Goal: Communication & Community: Answer question/provide support

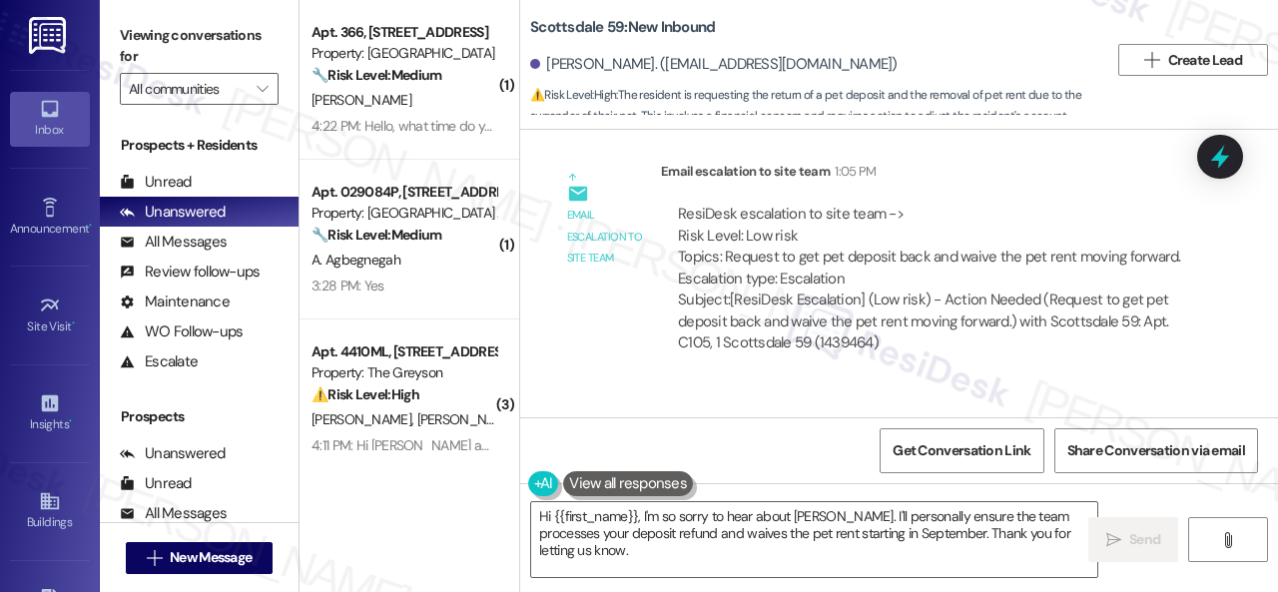
scroll to position [3710, 0]
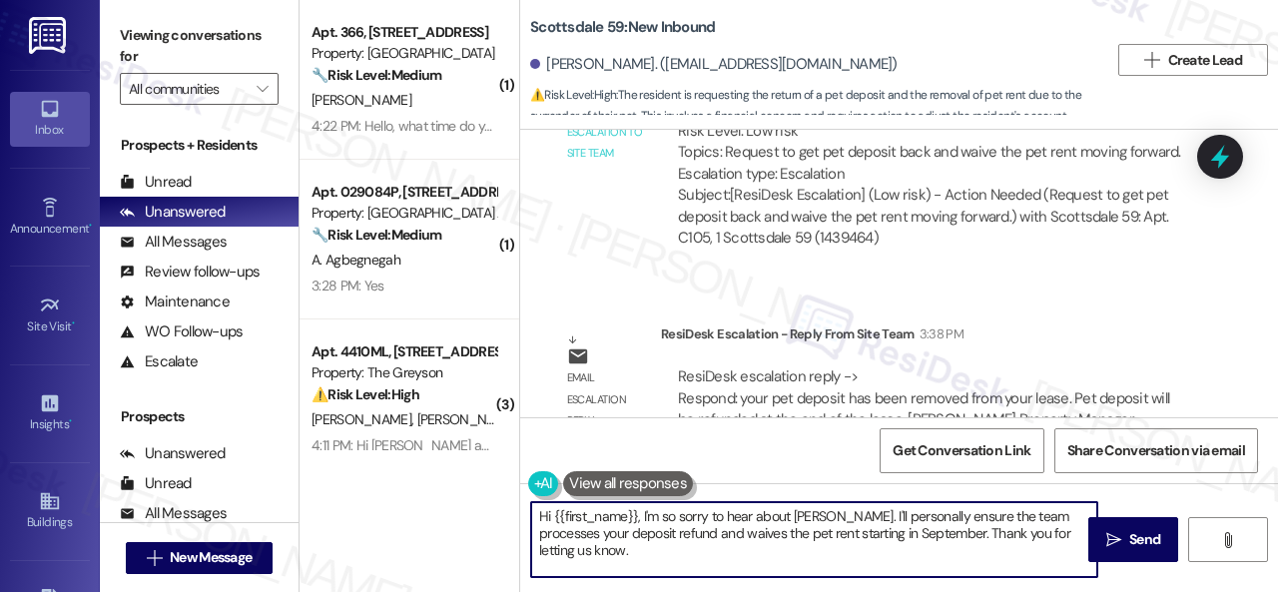
drag, startPoint x: 640, startPoint y: 514, endPoint x: 684, endPoint y: 562, distance: 65.0
click at [684, 562] on textarea "Hi {{first_name}}, I'm so sorry to hear about [PERSON_NAME]. I'll personally en…" at bounding box center [814, 539] width 566 height 75
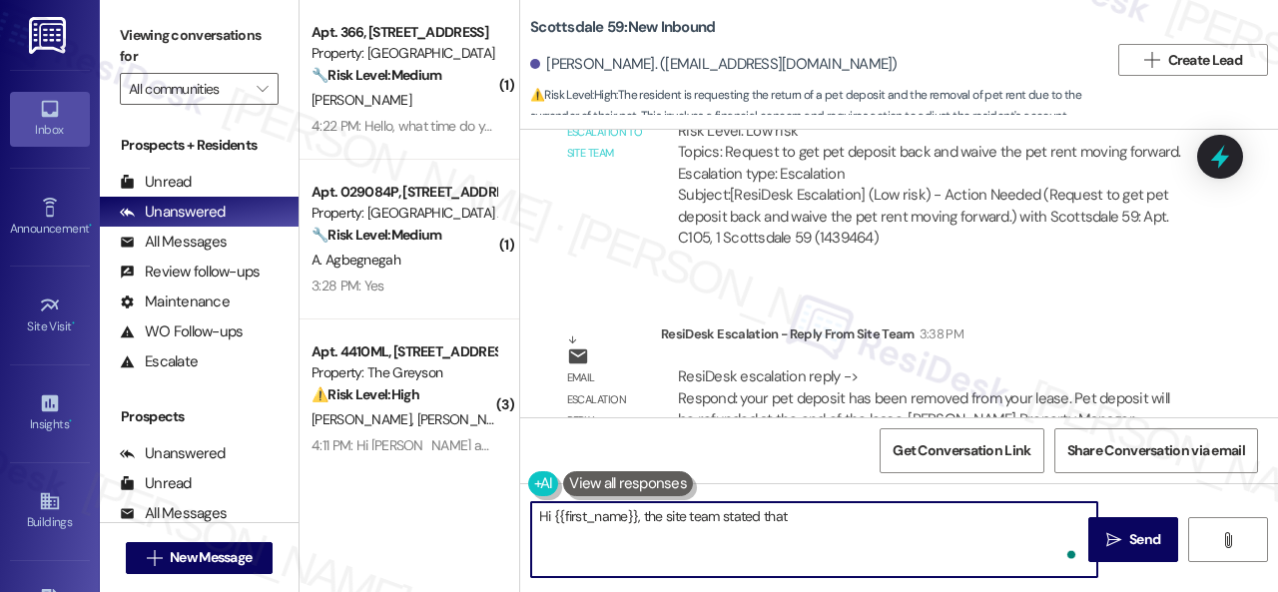
paste textarea "your pet deposit has been removed from your lease. Pet deposit will be refunded…"
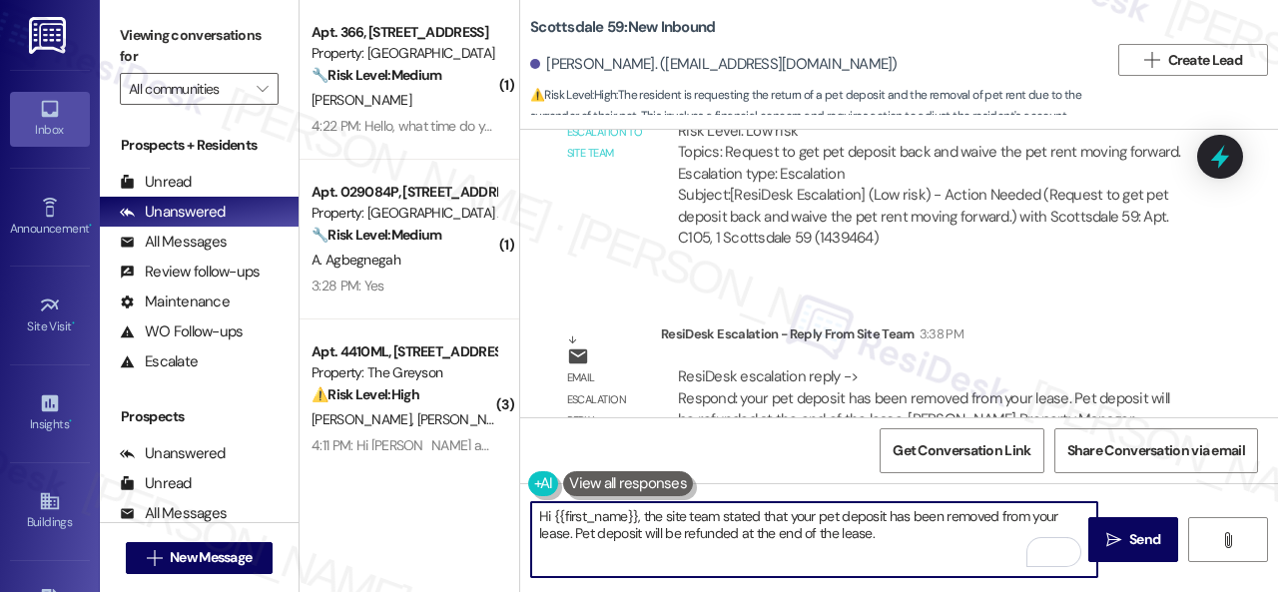
click at [580, 534] on textarea "Hi {{first_name}}, the site team stated that your pet deposit has been removed …" at bounding box center [814, 539] width 566 height 75
click at [929, 529] on textarea "Hi {{first_name}}, the site team stated that your pet deposit has been removed …" at bounding box center [814, 539] width 566 height 75
type textarea "Hi {{first_name}}, the site team stated that your pet deposit has been removed …"
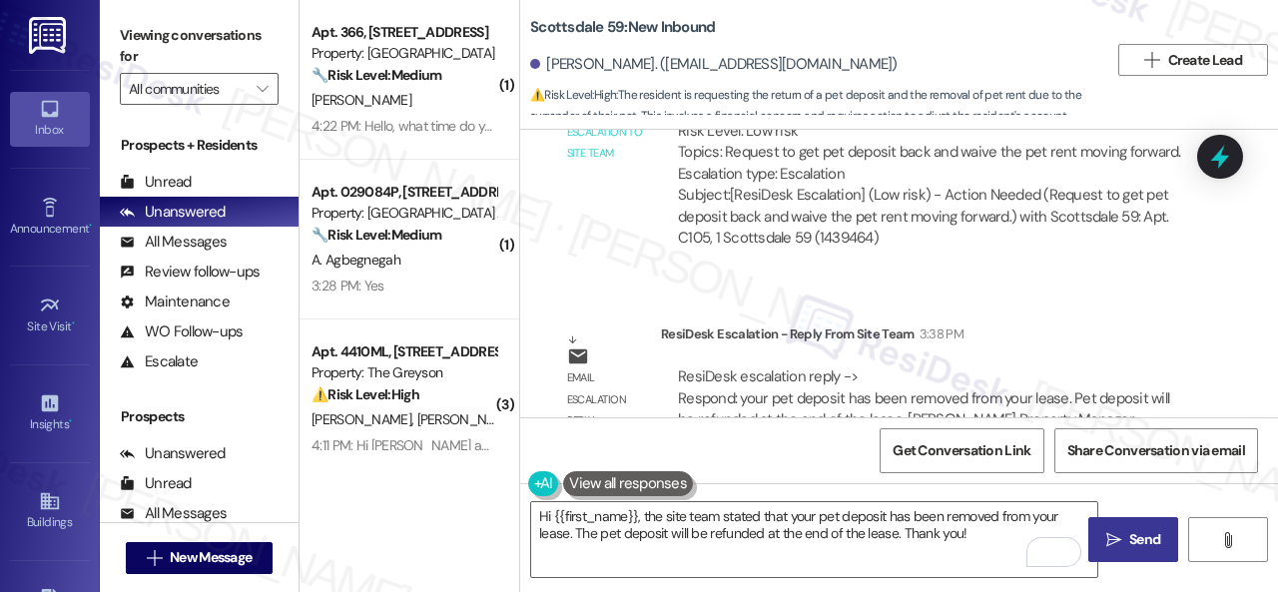
click at [1117, 529] on span " Send" at bounding box center [1133, 539] width 63 height 21
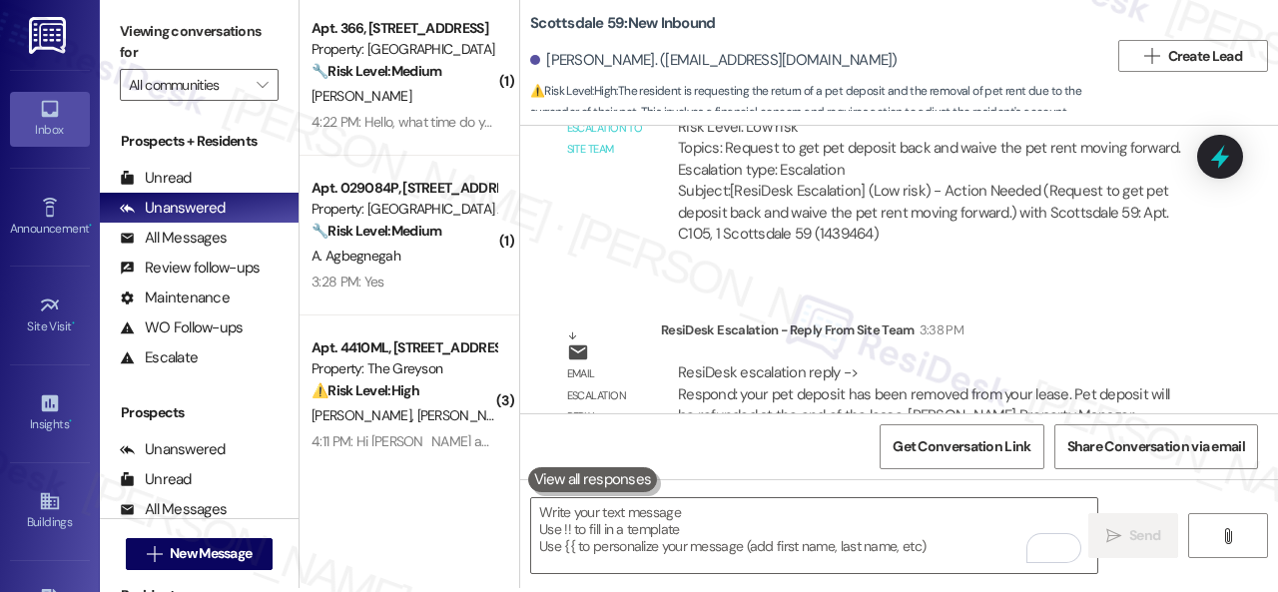
scroll to position [6, 0]
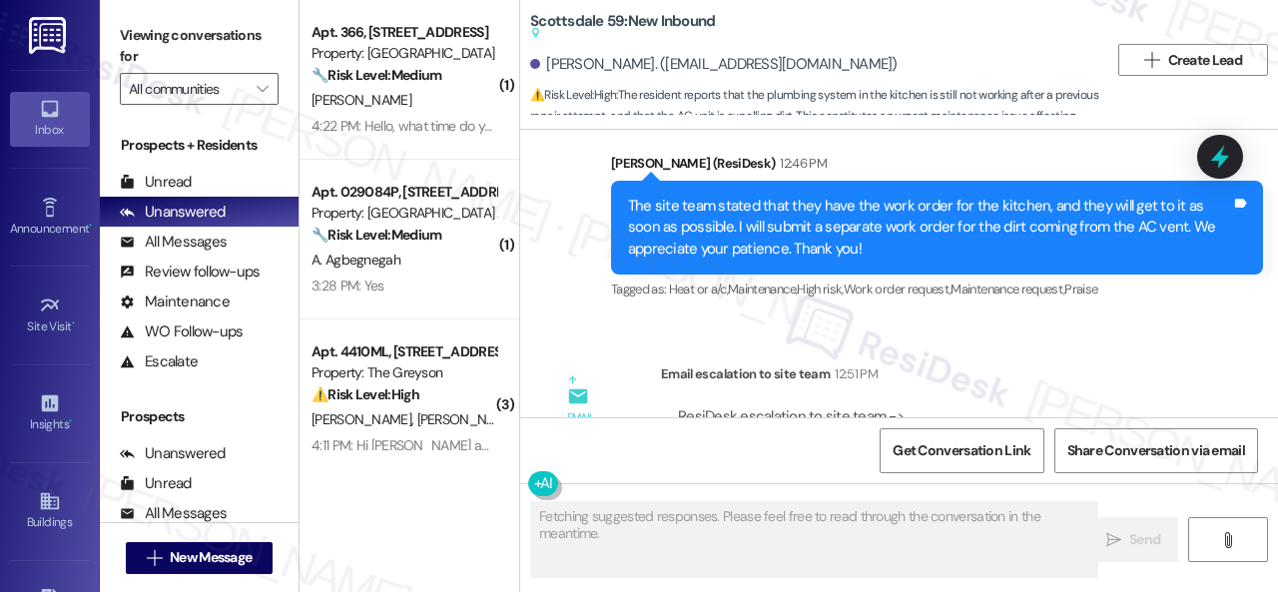
scroll to position [12699, 0]
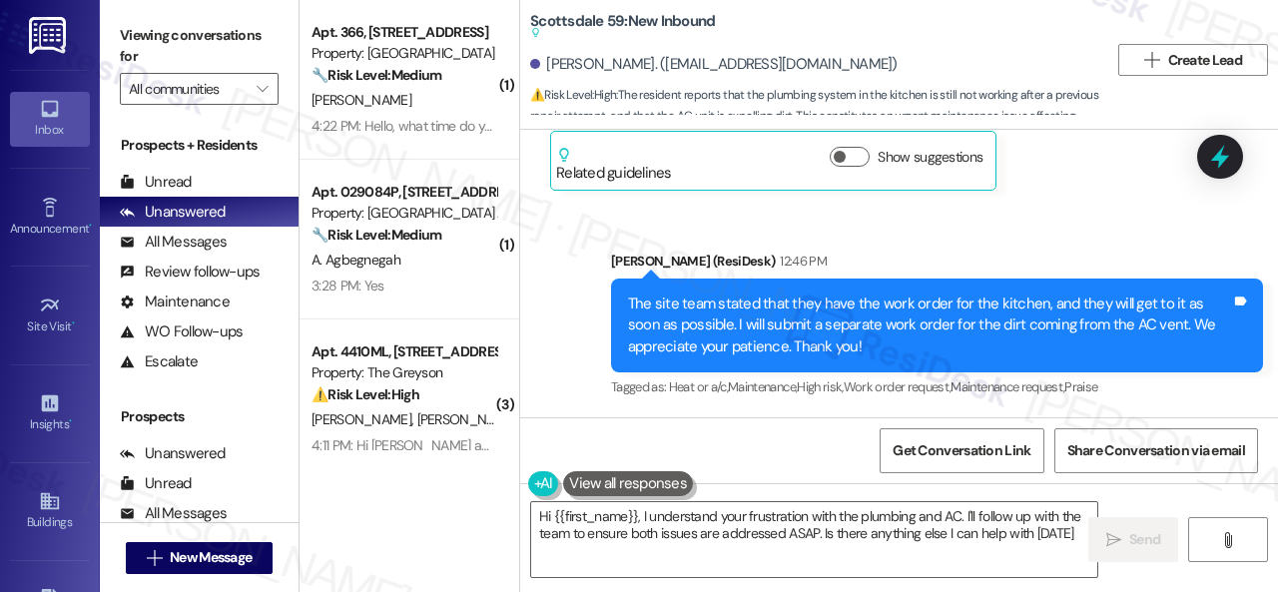
type textarea "Hi {{first_name}}, I understand your frustration with the plumbing and AC. I'll…"
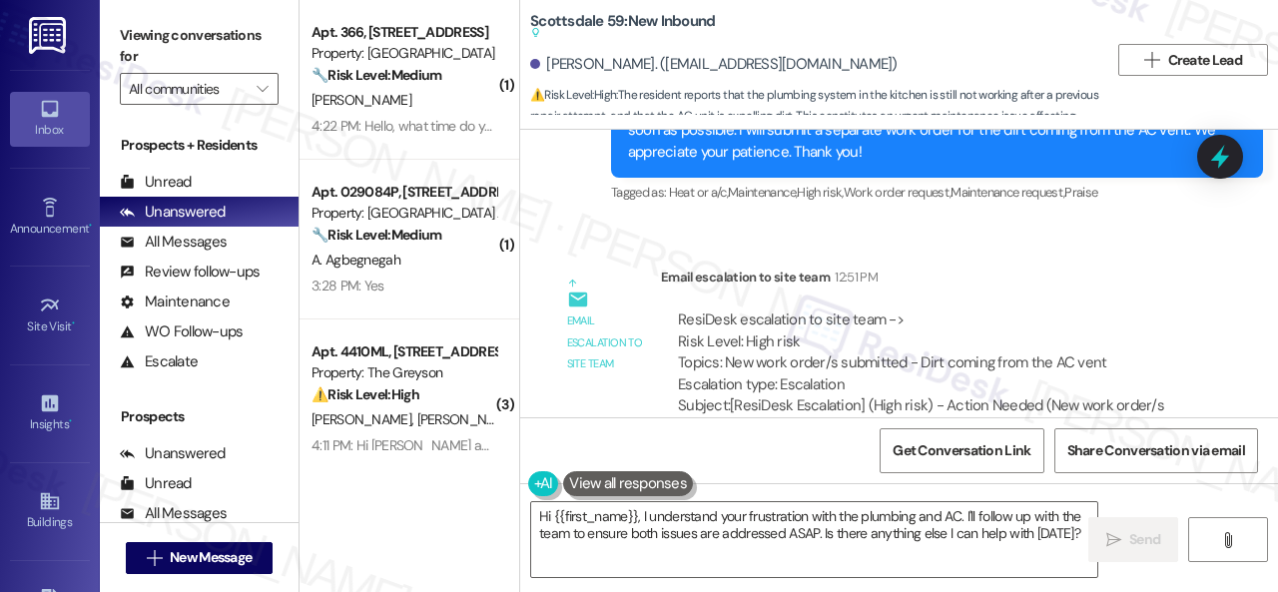
scroll to position [12998, 0]
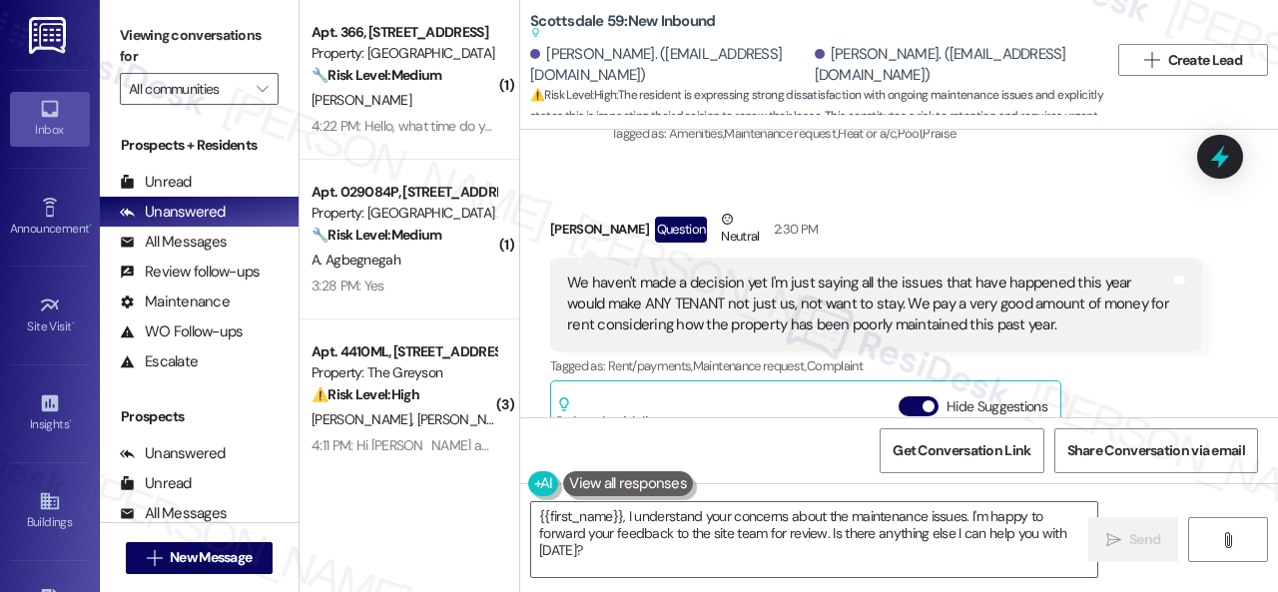
scroll to position [1064, 0]
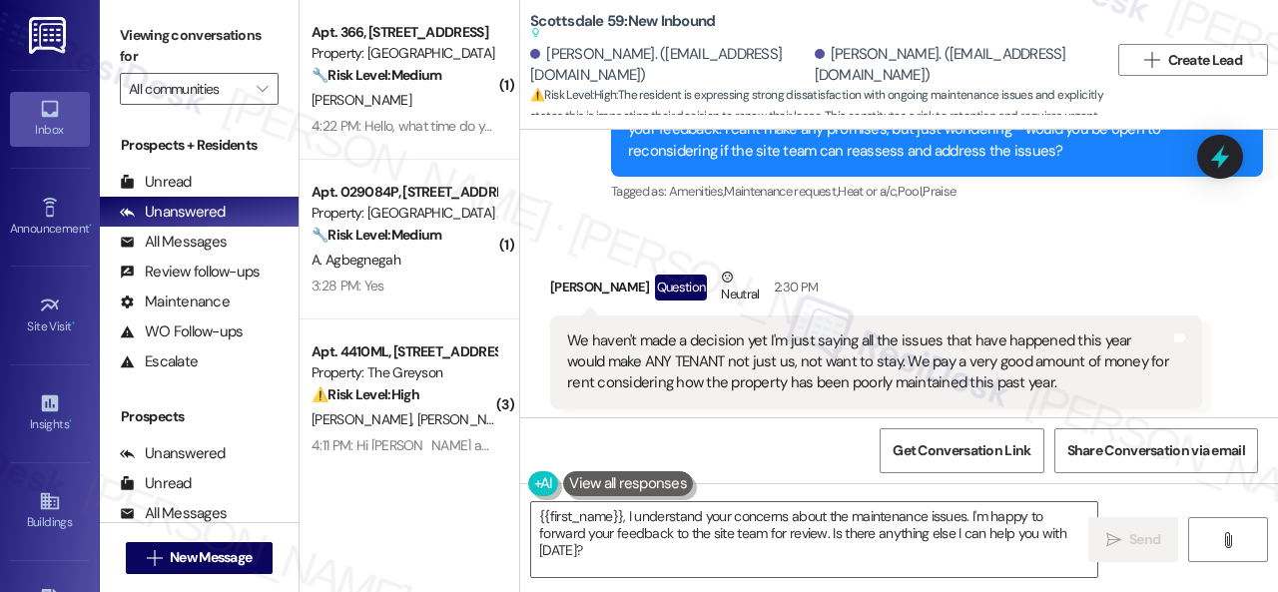
drag, startPoint x: 595, startPoint y: 555, endPoint x: 461, endPoint y: 502, distance: 143.9
click at [473, 504] on div "( 1 ) Apt. 366, 6565 W Foxridge Dr Property: The Falls 🔧 Risk Level: Medium The…" at bounding box center [788, 296] width 978 height 592
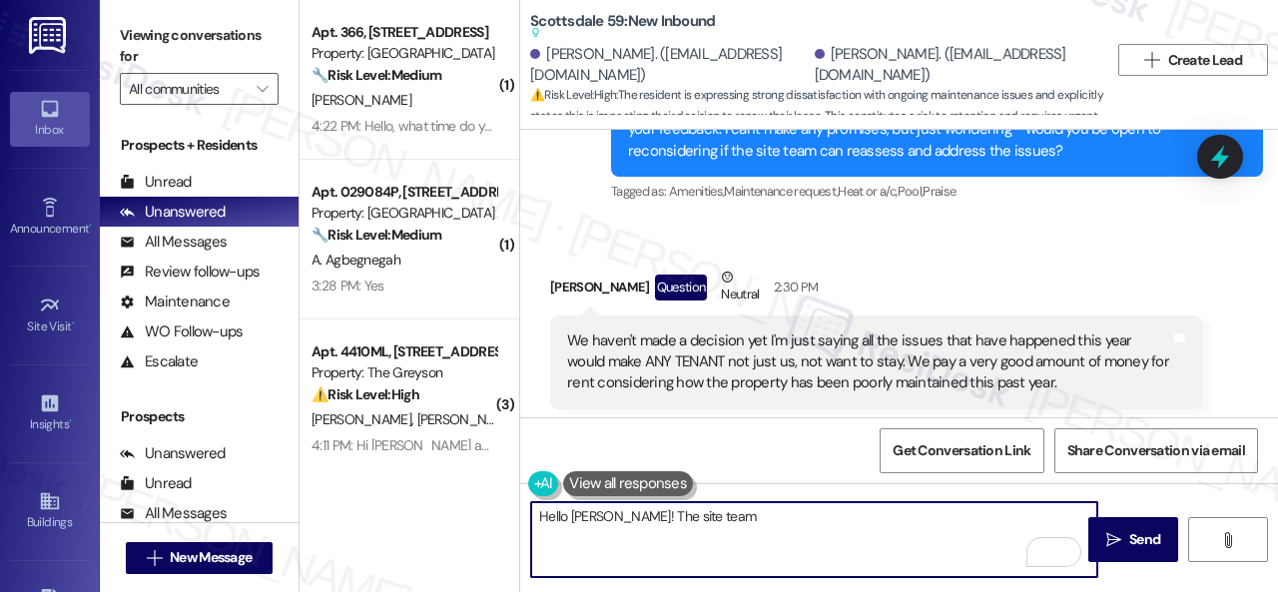
drag, startPoint x: 642, startPoint y: 518, endPoint x: 717, endPoint y: 520, distance: 74.9
click at [712, 522] on textarea "Hello Angela! The site team" at bounding box center [814, 539] width 566 height 75
paste textarea "What time and day works best for them to sit down with the manager to discuss t…"
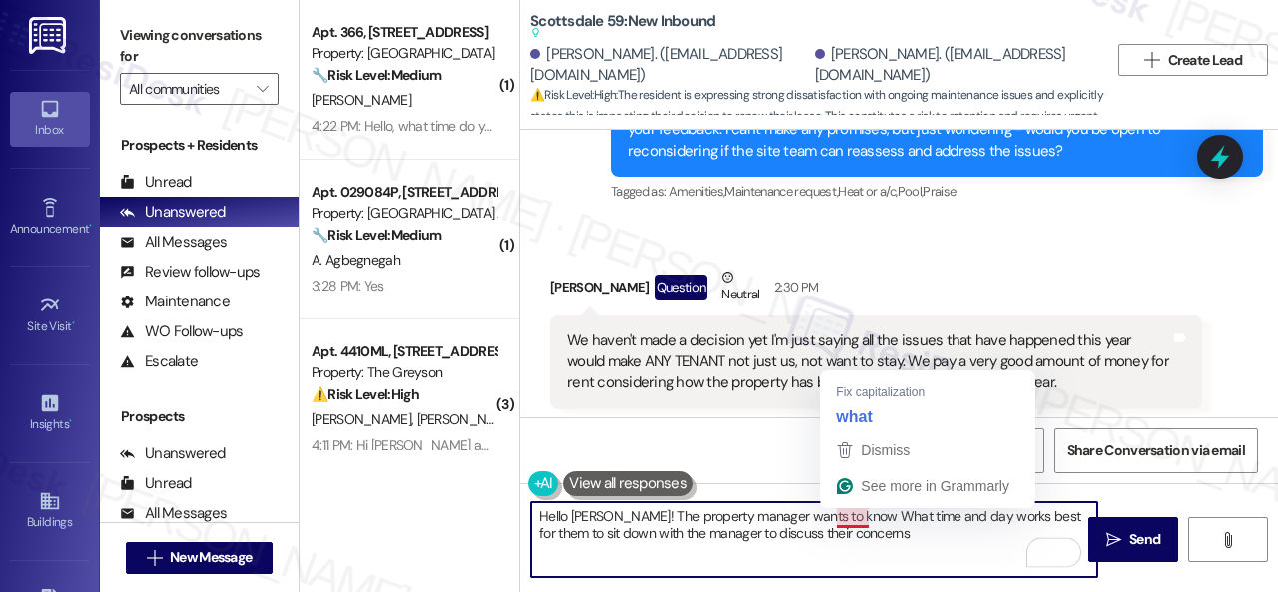
click at [846, 514] on textarea "Hello Angela! The property manager wants to know What time and day works best f…" at bounding box center [814, 539] width 566 height 75
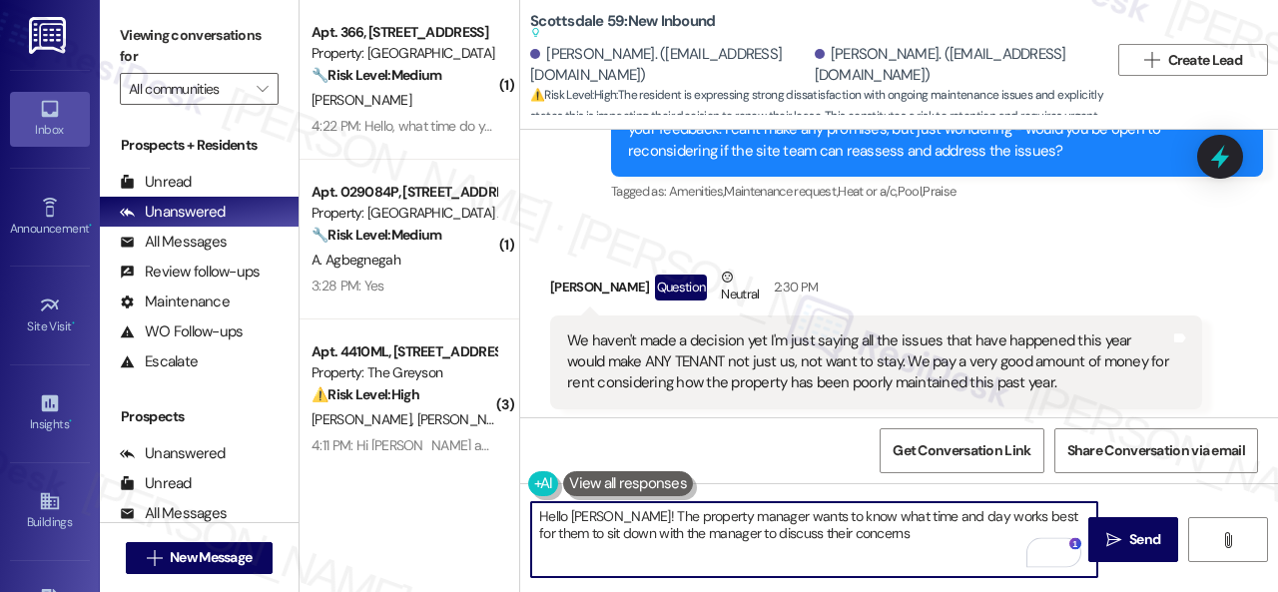
click at [1042, 514] on textarea "Hello Angela! The property manager wants to know what time and day works best f…" at bounding box center [814, 539] width 566 height 75
drag, startPoint x: 618, startPoint y: 532, endPoint x: 693, endPoint y: 537, distance: 75.0
click at [693, 537] on textarea "Hello Angela! The property manager wants to know what time and day works best f…" at bounding box center [814, 539] width 566 height 75
click at [798, 536] on textarea "Hello Angela! The property manager wants to know what time and day works best f…" at bounding box center [814, 539] width 566 height 75
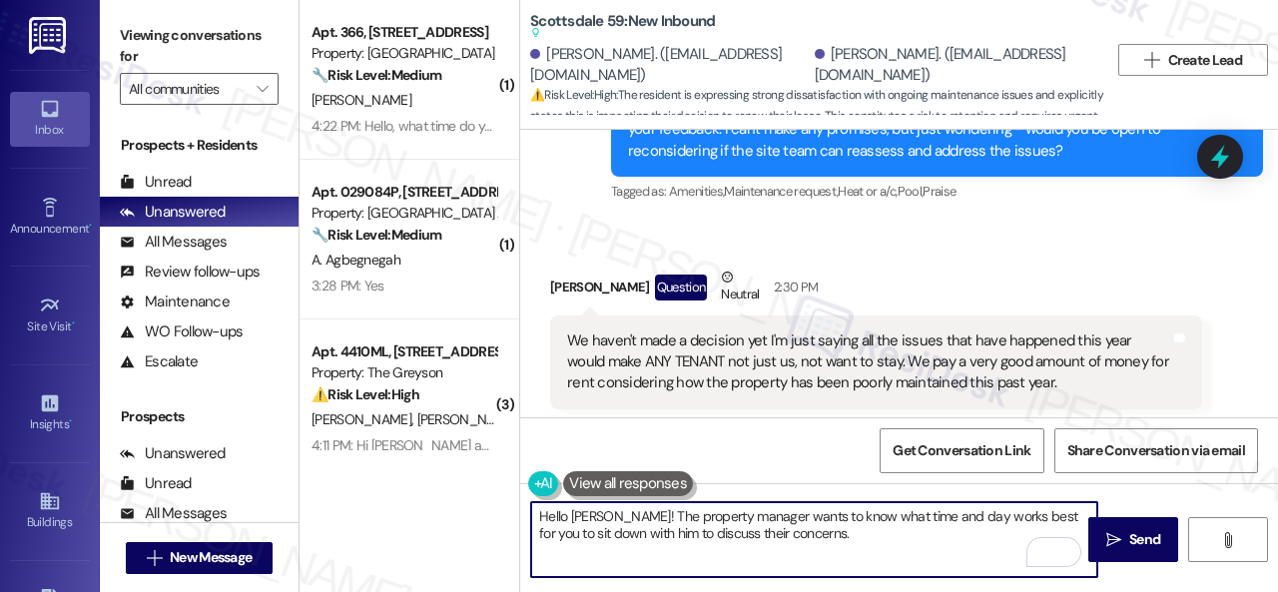
click at [723, 538] on textarea "Hello Angela! The property manager wants to know what time and day works best f…" at bounding box center [814, 539] width 566 height 75
click at [809, 532] on textarea "Hello Angela! The property manager wants to know what time and day works best f…" at bounding box center [814, 539] width 566 height 75
type textarea "Hello Angela! The property manager wants to know what time and day works best f…"
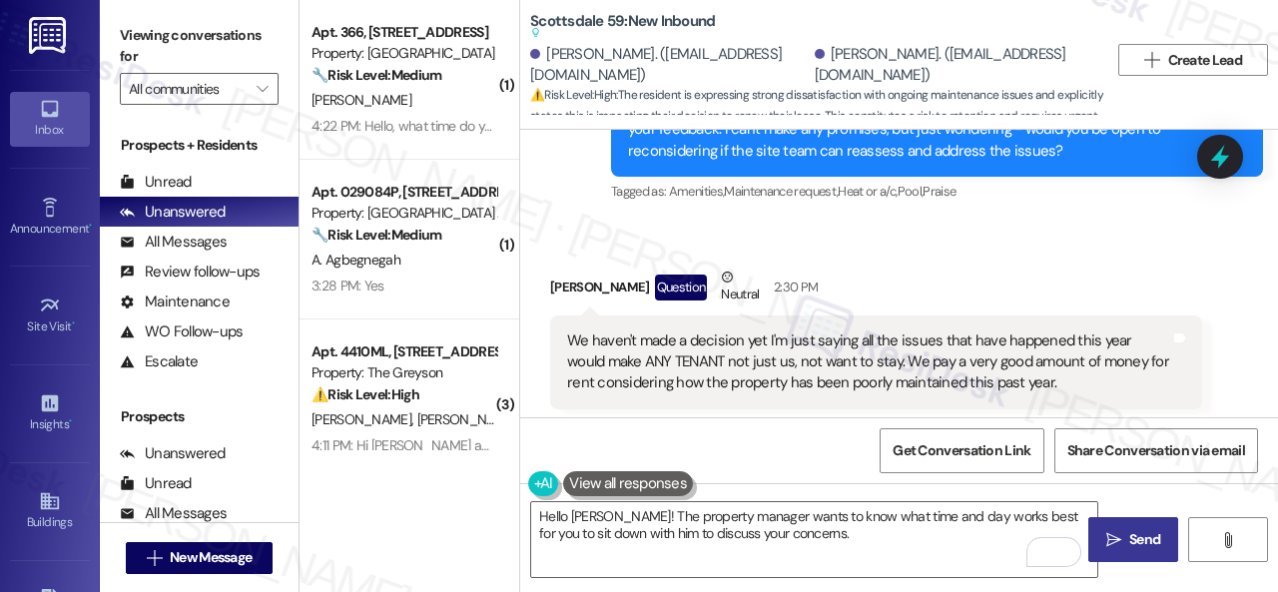
click at [1134, 536] on span "Send" at bounding box center [1144, 539] width 31 height 21
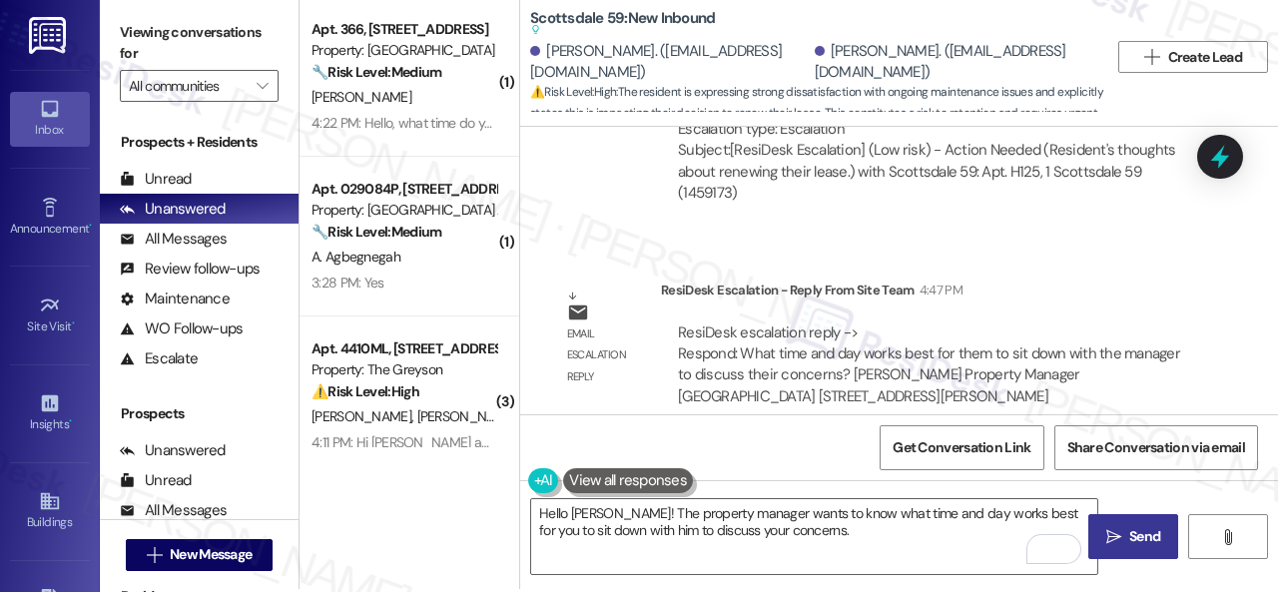
scroll to position [6, 0]
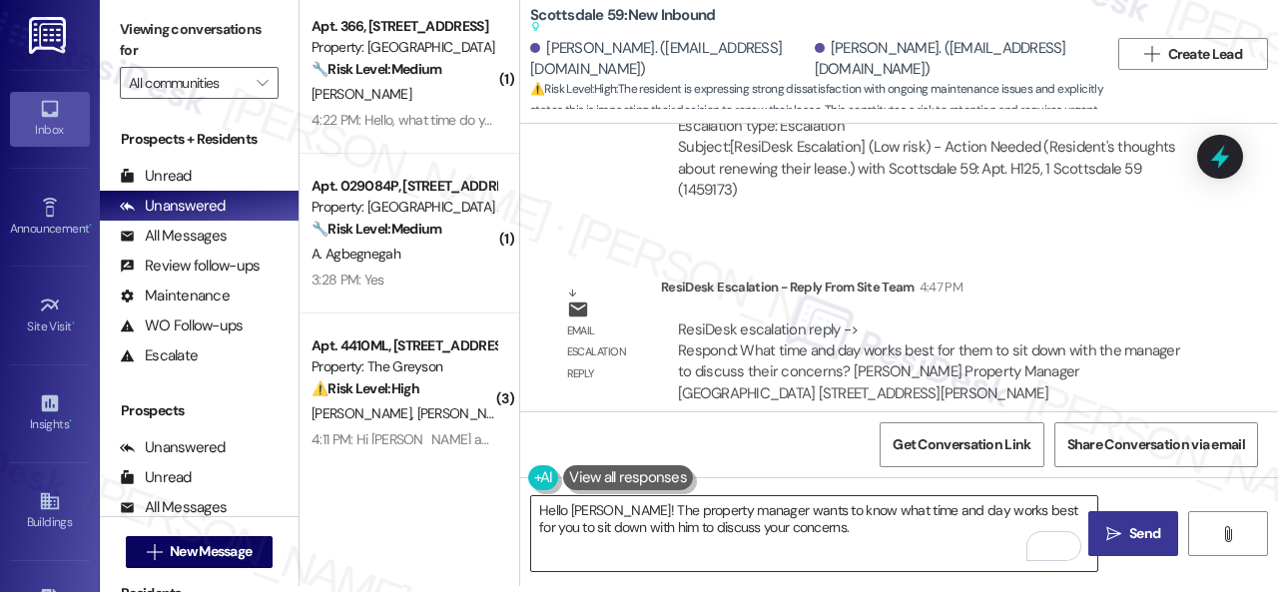
click at [852, 528] on textarea "Hello Angela! The property manager wants to know what time and day works best f…" at bounding box center [814, 533] width 566 height 75
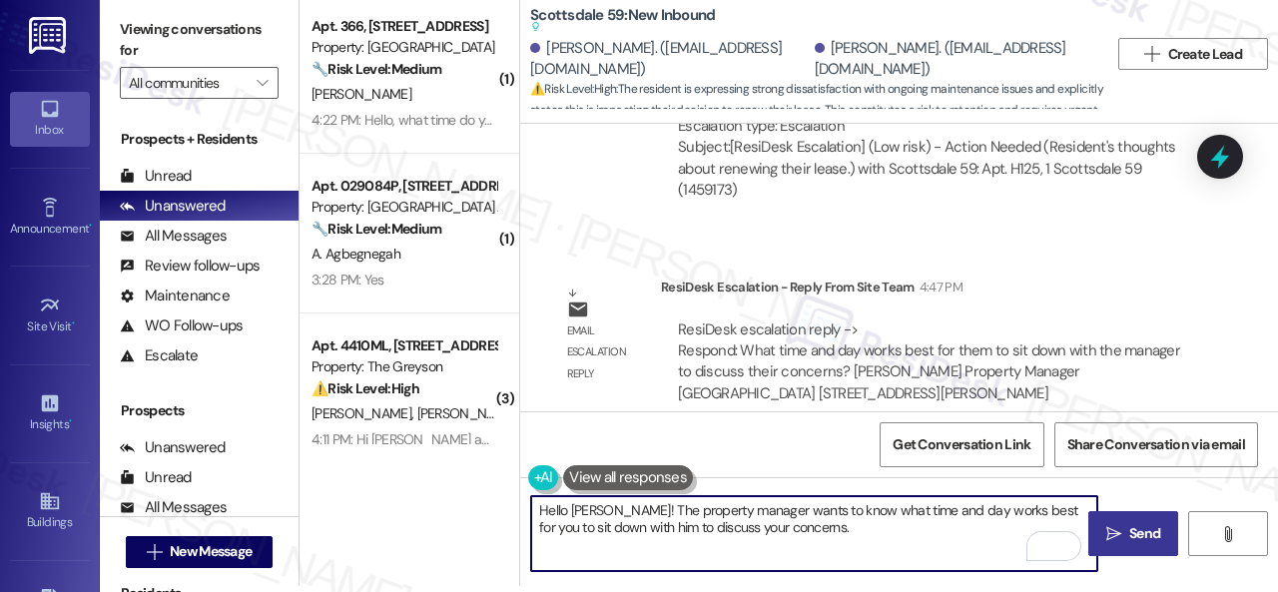
click at [1129, 530] on span "Send" at bounding box center [1144, 533] width 31 height 21
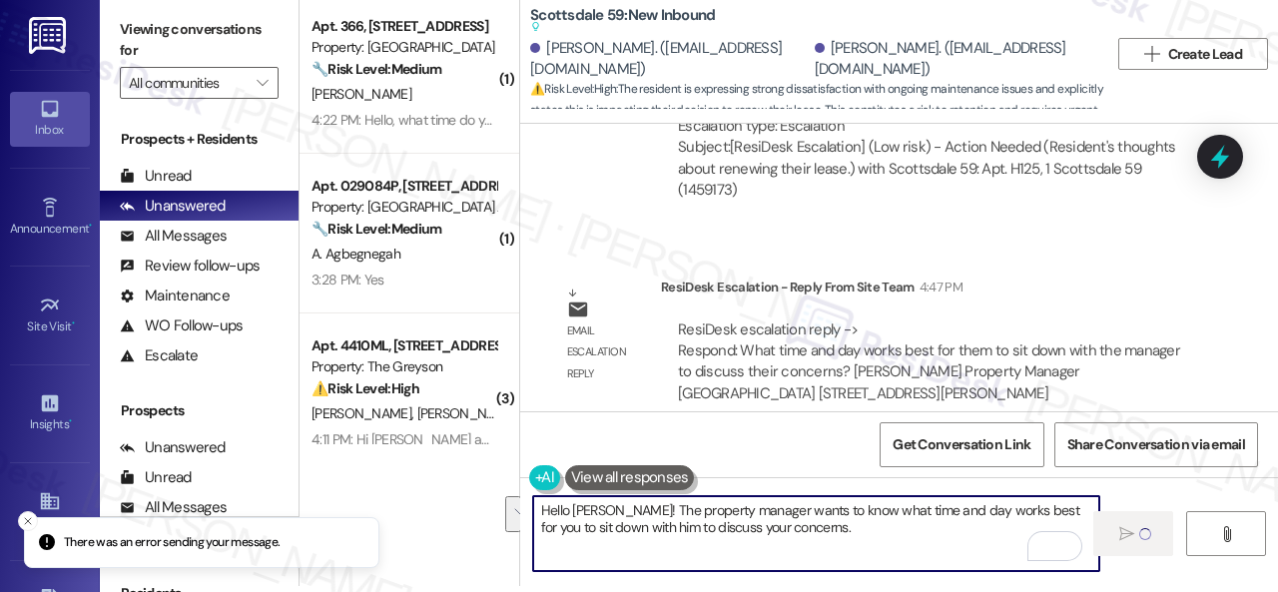
drag, startPoint x: 795, startPoint y: 528, endPoint x: 505, endPoint y: 482, distance: 293.1
click at [505, 482] on div "( 1 ) Apt. 366, 6565 W Foxridge Dr Property: The Falls 🔧 Risk Level: Medium The…" at bounding box center [788, 290] width 978 height 592
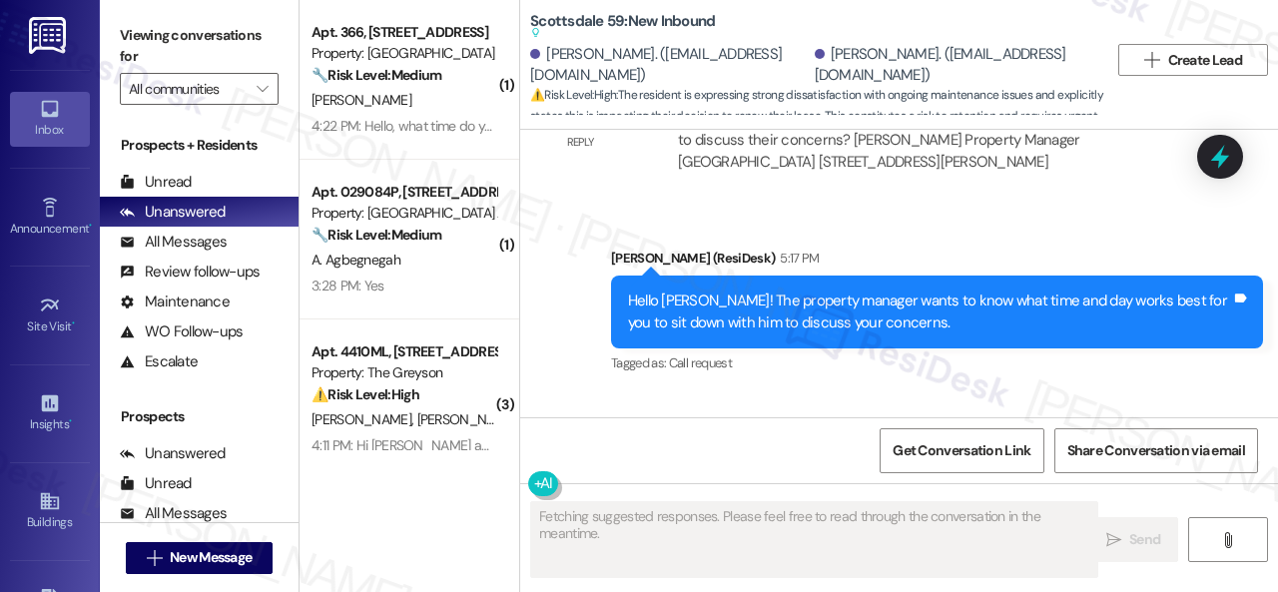
scroll to position [2711, 0]
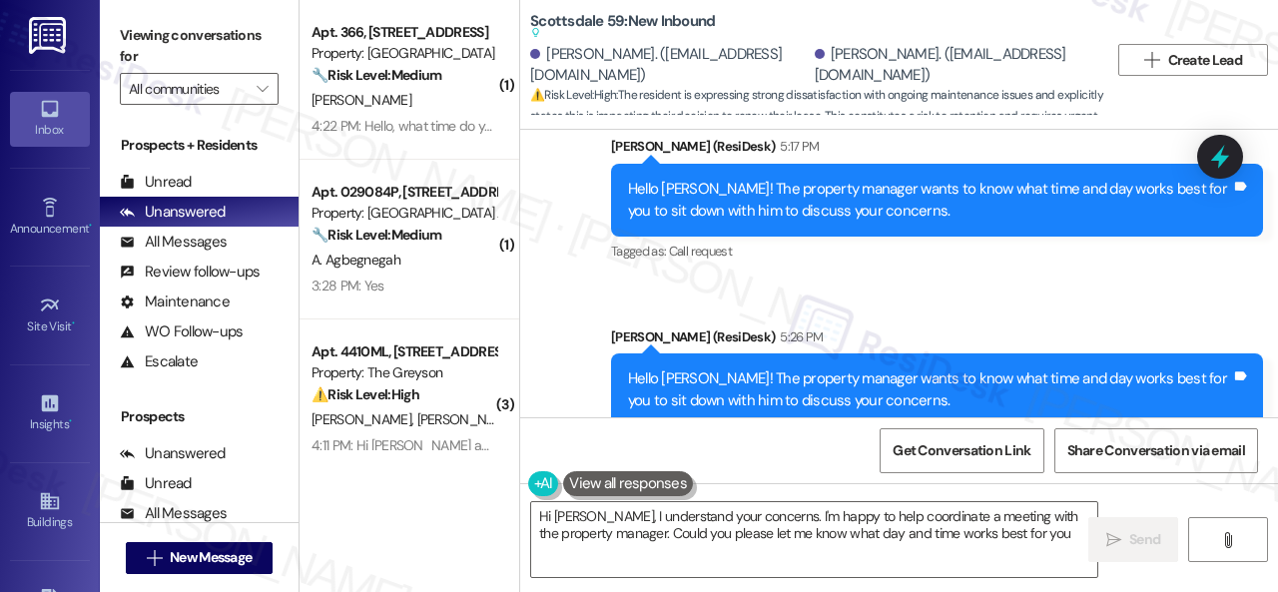
type textarea "Hi Angela, I understand your concerns. I'm happy to help coordinate a meeting w…"
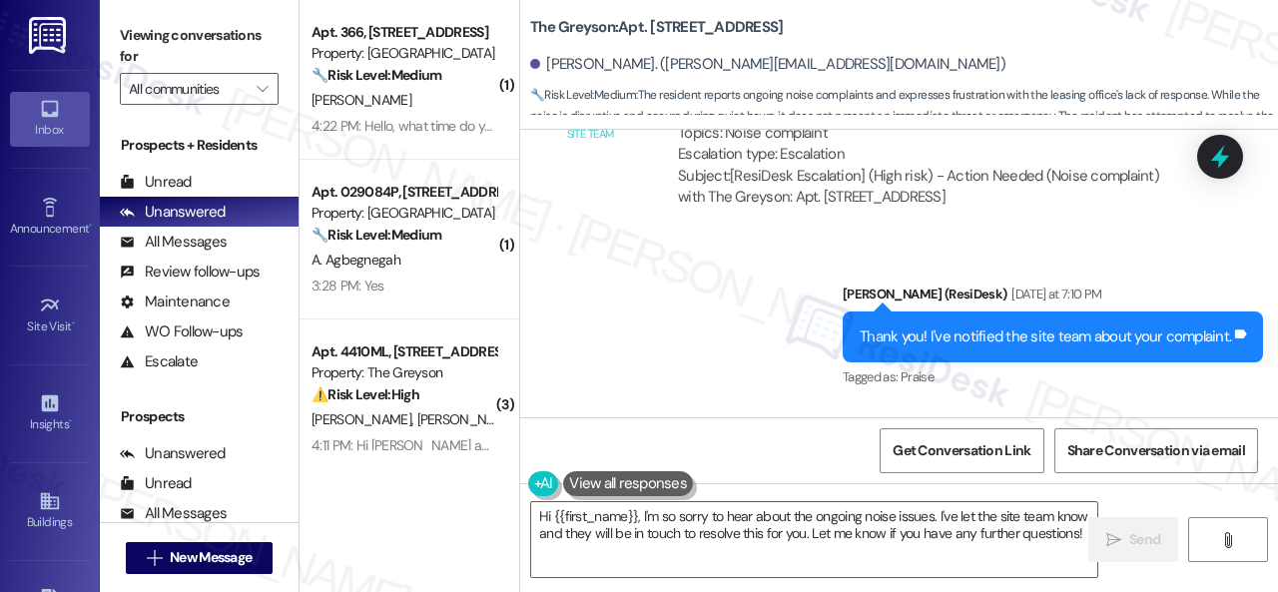
scroll to position [8184, 0]
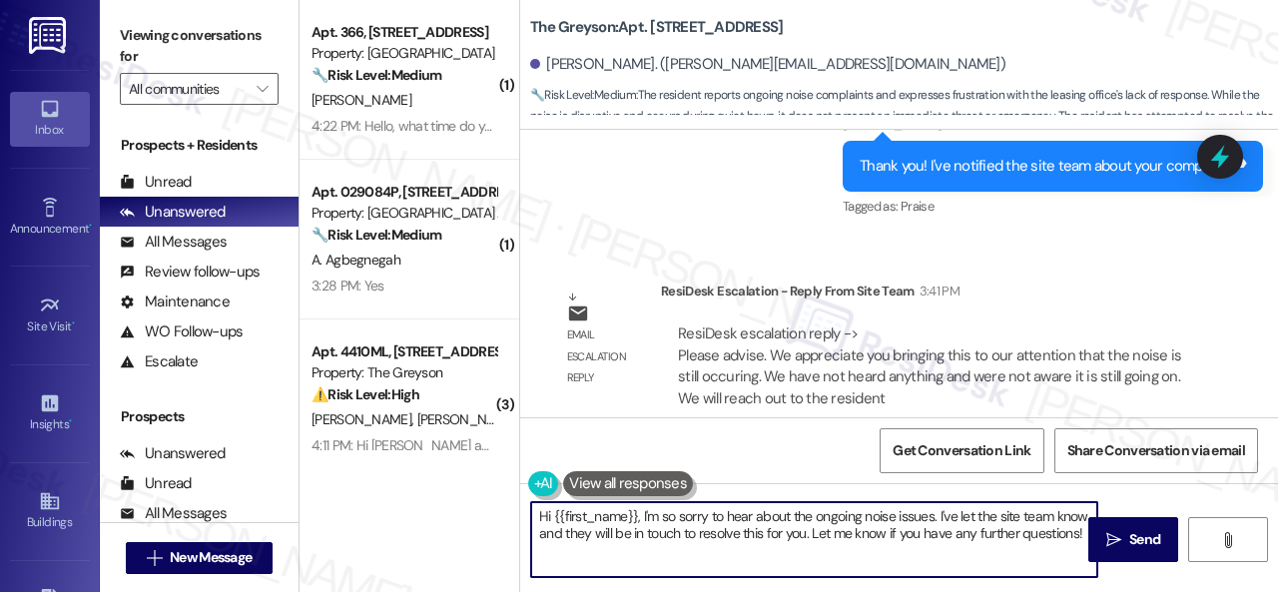
click at [640, 515] on textarea "Hi {{first_name}}, I'm so sorry to hear about the ongoing noise issues. I've le…" at bounding box center [814, 539] width 566 height 75
drag, startPoint x: 642, startPoint y: 517, endPoint x: 646, endPoint y: 543, distance: 26.3
click at [646, 543] on textarea "Hi {{first_name}}, I'm so sorry to hear about the ongoing noise issues. I've le…" at bounding box center [814, 539] width 566 height 75
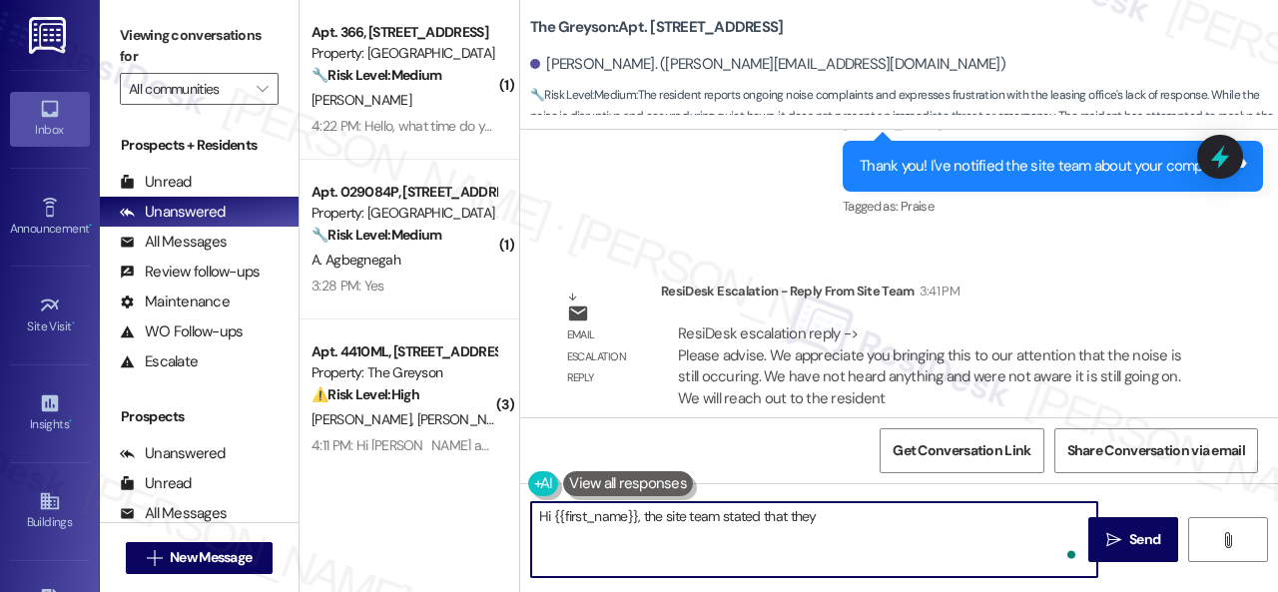
paste textarea "appreciate you bringing this to our attention that the noise is still occuring.…"
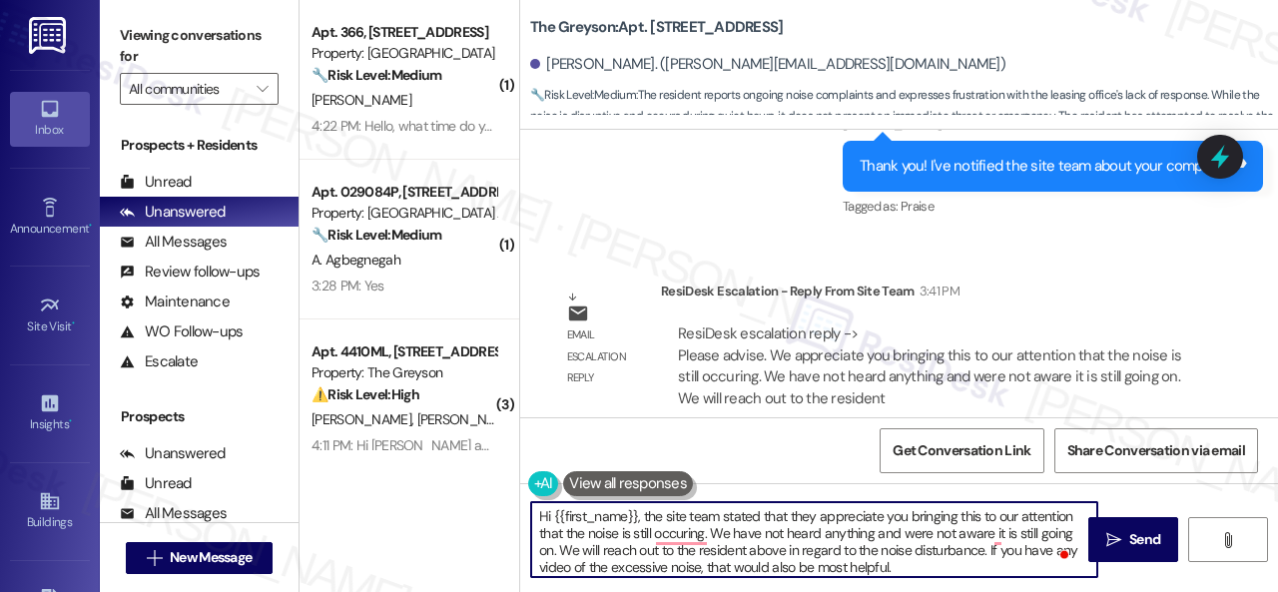
click at [965, 517] on textarea "Hi {{first_name}}, the site team stated that they appreciate you bringing this …" at bounding box center [814, 539] width 566 height 75
click at [991, 517] on textarea "Hi {{first_name}}, the site team stated that they appreciate you bringing it to…" at bounding box center [814, 539] width 566 height 75
click at [724, 535] on textarea "Hi {{first_name}}, the site team stated that they appreciate you bringing it to…" at bounding box center [814, 539] width 566 height 75
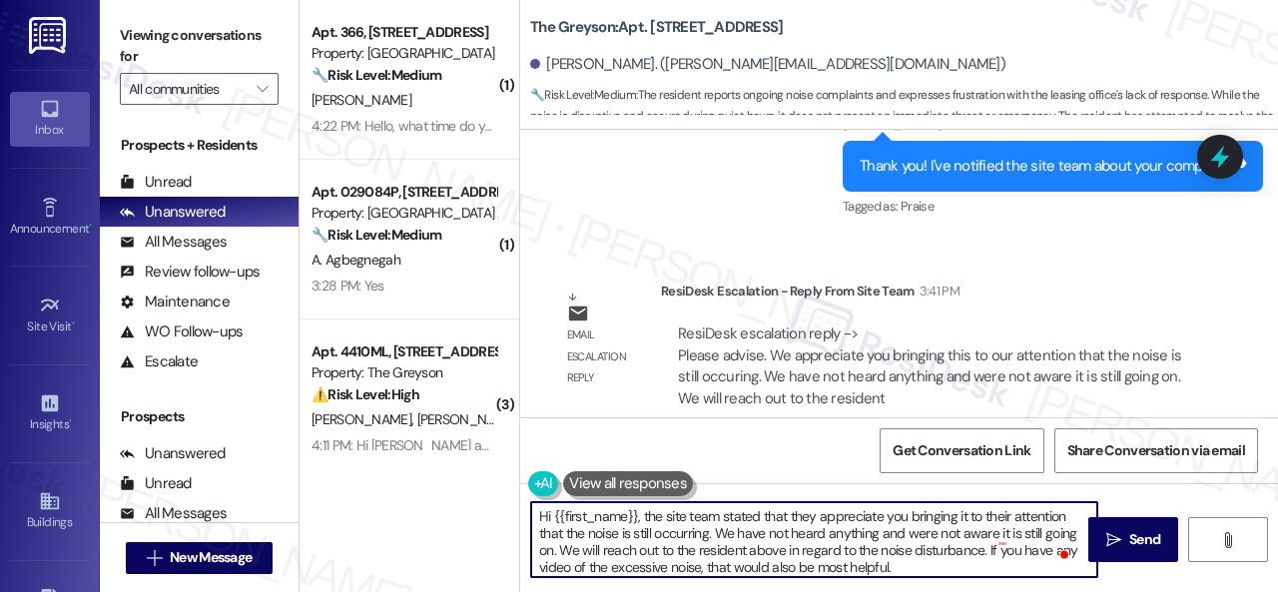
click at [724, 535] on textarea "Hi {{first_name}}, the site team stated that they appreciate you bringing it to…" at bounding box center [814, 539] width 566 height 75
click at [988, 532] on textarea "Hi {{first_name}}, the site team stated that they appreciate you bringing it to…" at bounding box center [814, 539] width 566 height 75
click at [1053, 531] on textarea "Hi {{first_name}}, the site team stated that they appreciate you bringing it to…" at bounding box center [814, 539] width 566 height 75
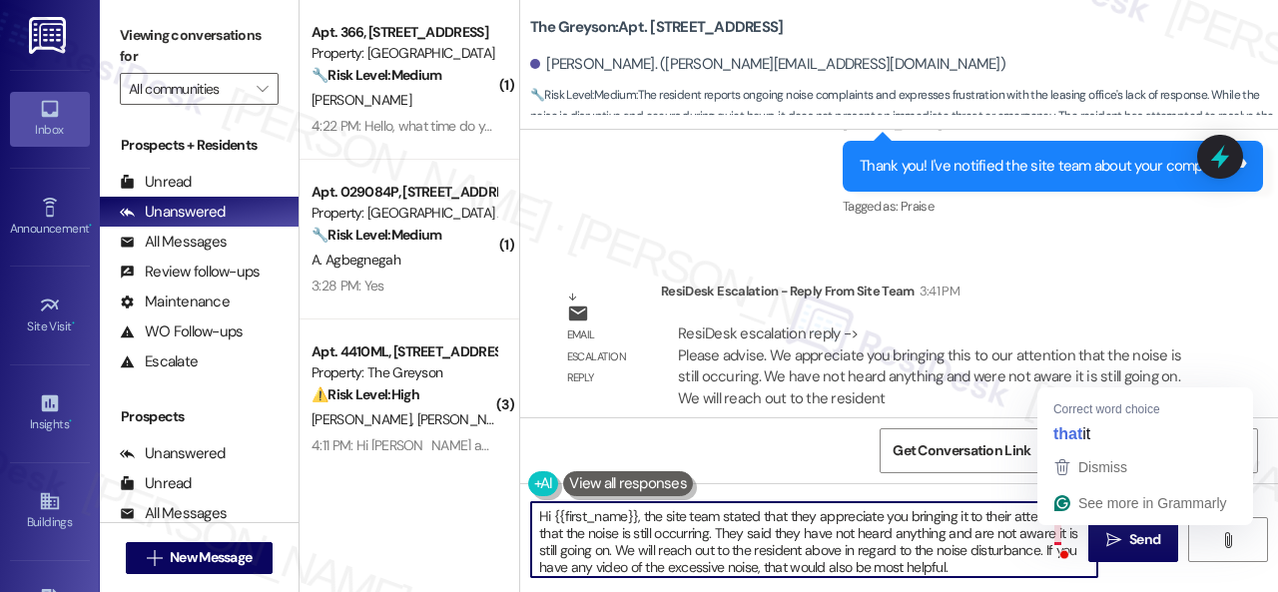
click at [1054, 531] on textarea "Hi {{first_name}}, the site team stated that they appreciate you bringing it to…" at bounding box center [814, 539] width 566 height 75
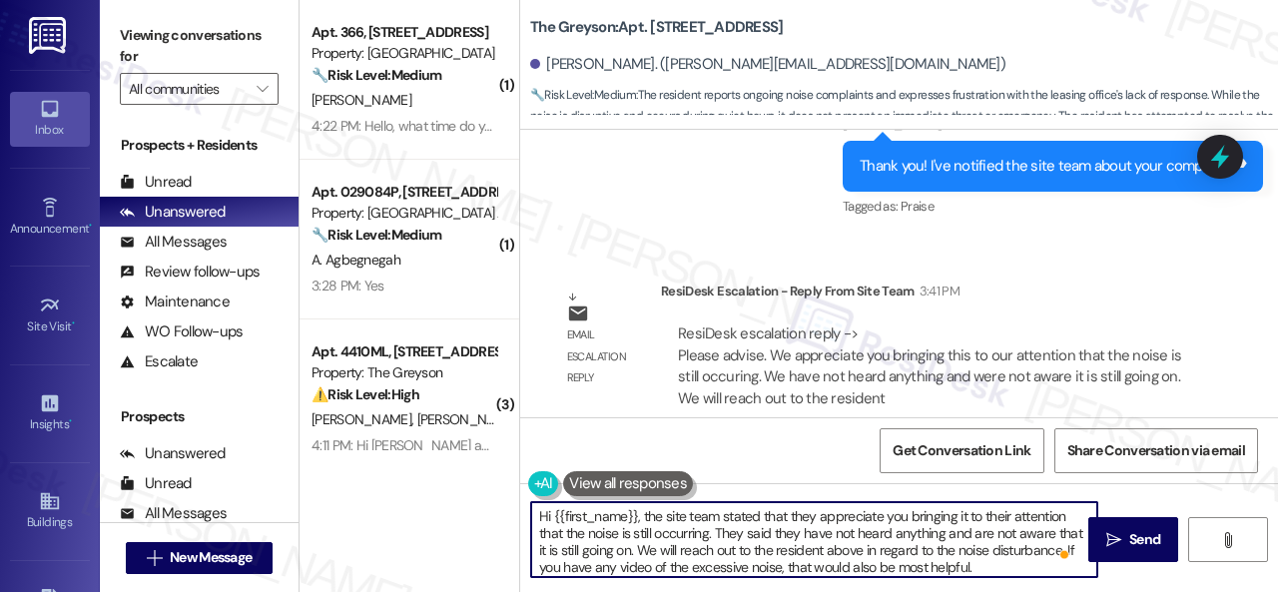
click at [644, 552] on textarea "Hi {{first_name}}, the site team stated that they appreciate you bringing it to…" at bounding box center [814, 539] width 566 height 75
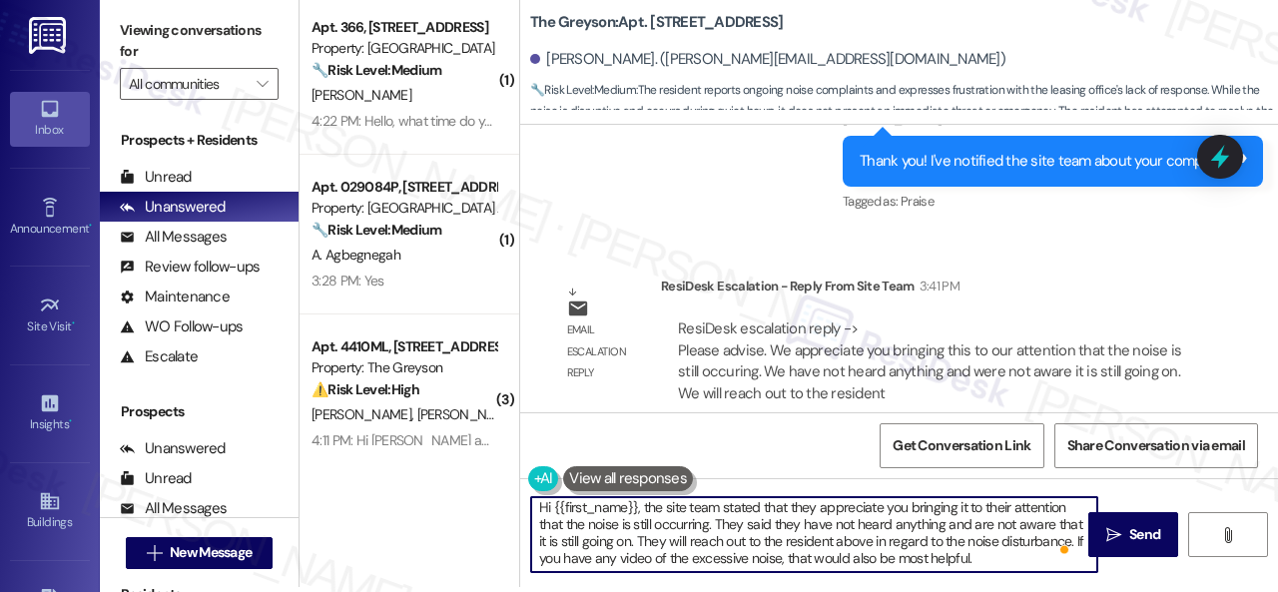
scroll to position [6, 0]
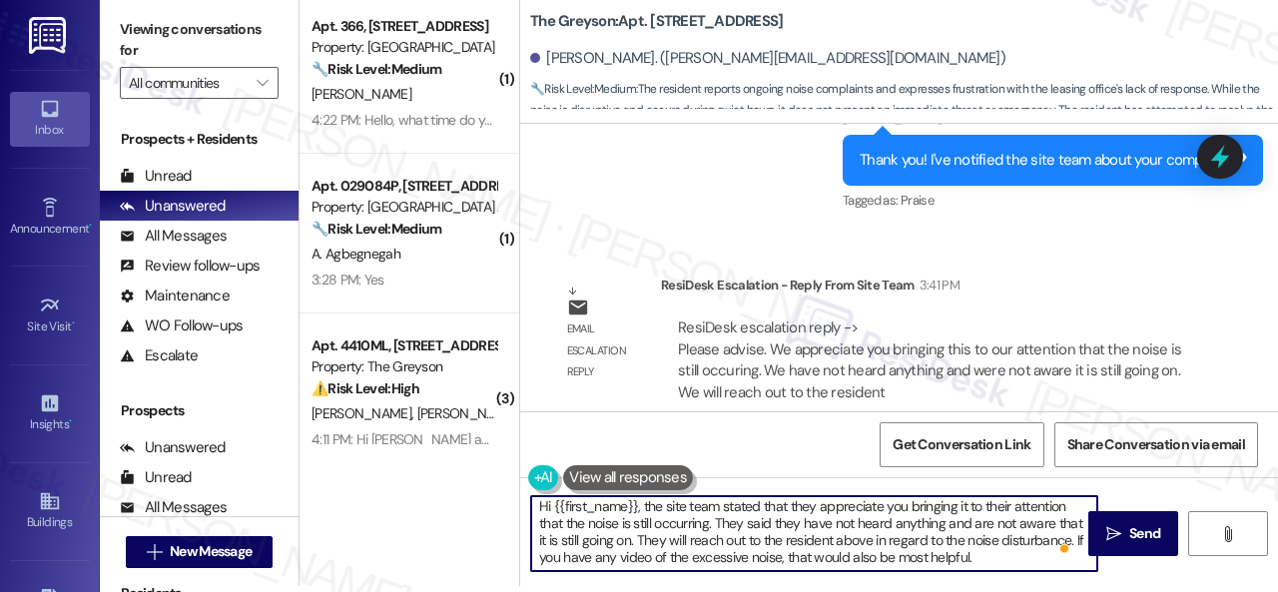
click at [1013, 556] on textarea "Hi {{first_name}}, the site team stated that they appreciate you bringing it to…" at bounding box center [814, 533] width 566 height 75
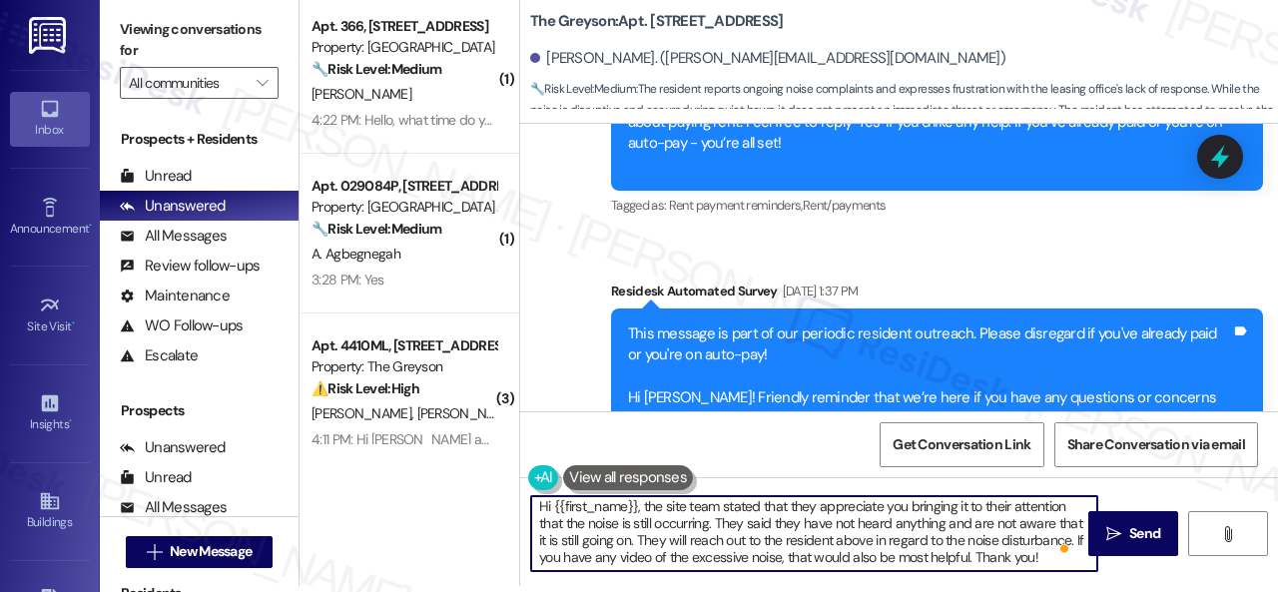
scroll to position [0, 0]
type textarea "Hi {{first_name}}, the site team stated that they appreciate you bringing it to…"
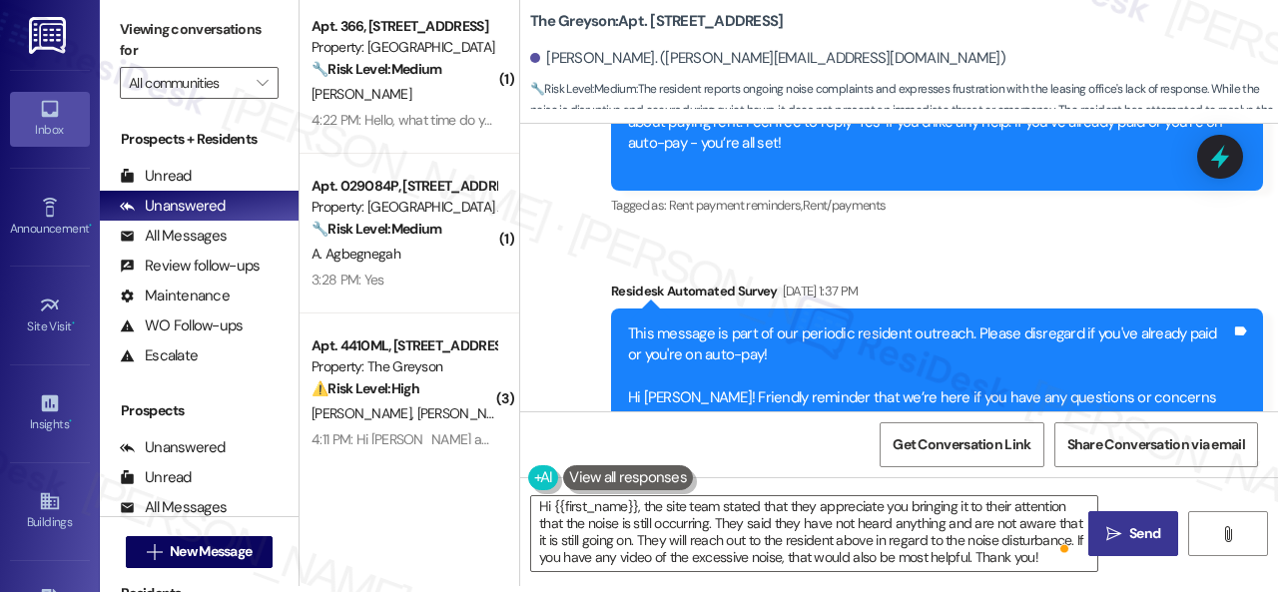
click at [1125, 542] on span "Send" at bounding box center [1144, 533] width 39 height 21
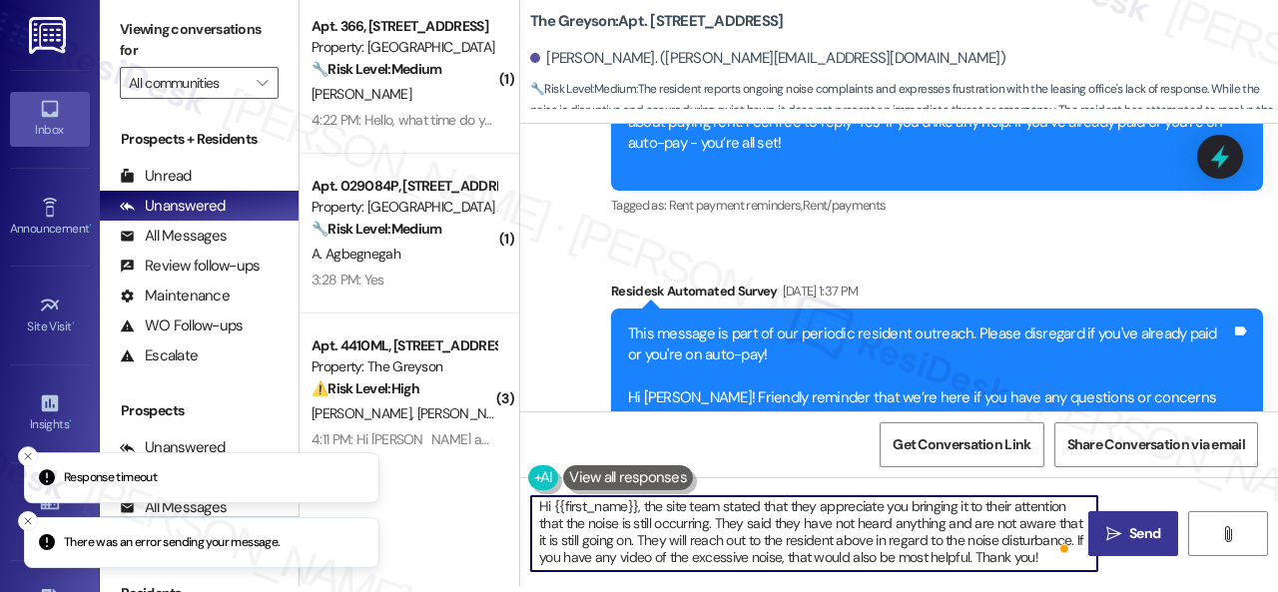
click at [606, 514] on textarea "Hi {{first_name}}, the site team stated that they appreciate you bringing it to…" at bounding box center [814, 533] width 566 height 75
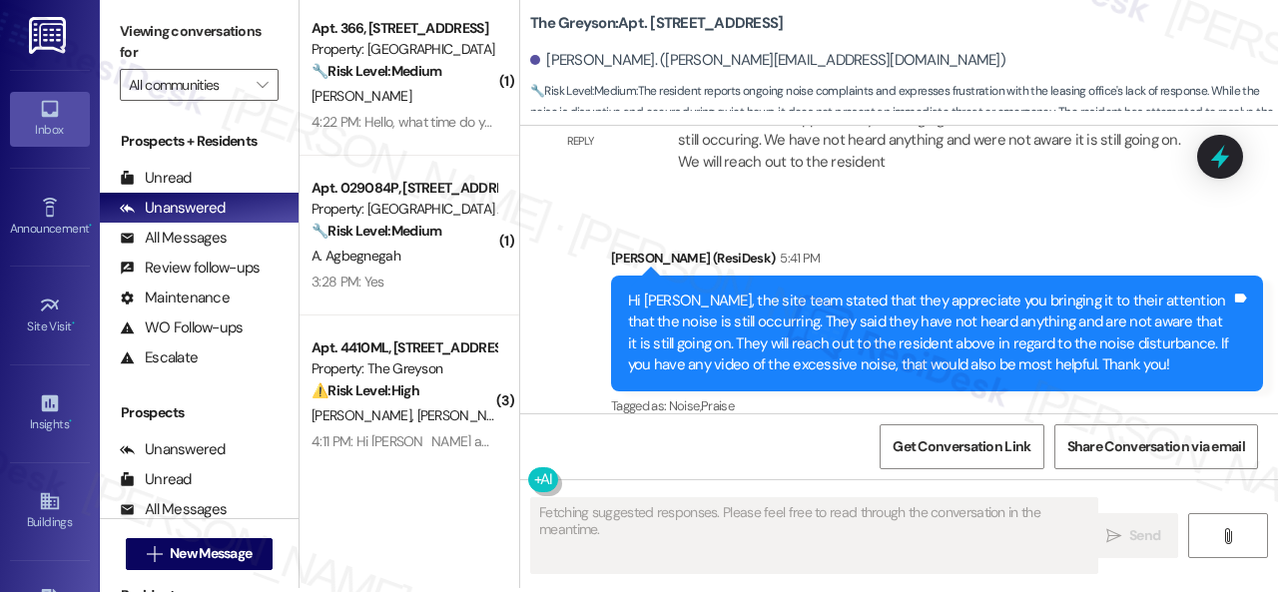
scroll to position [6, 0]
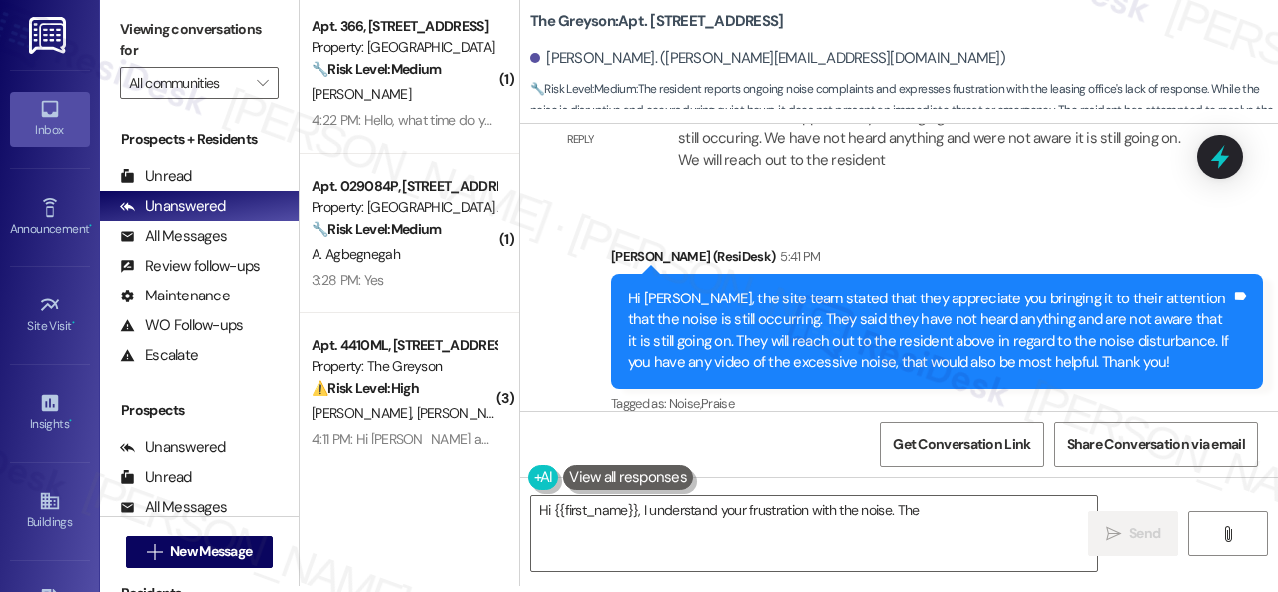
type textarea "Hi {{first_name}}, I understand your frustration with the noise. The"
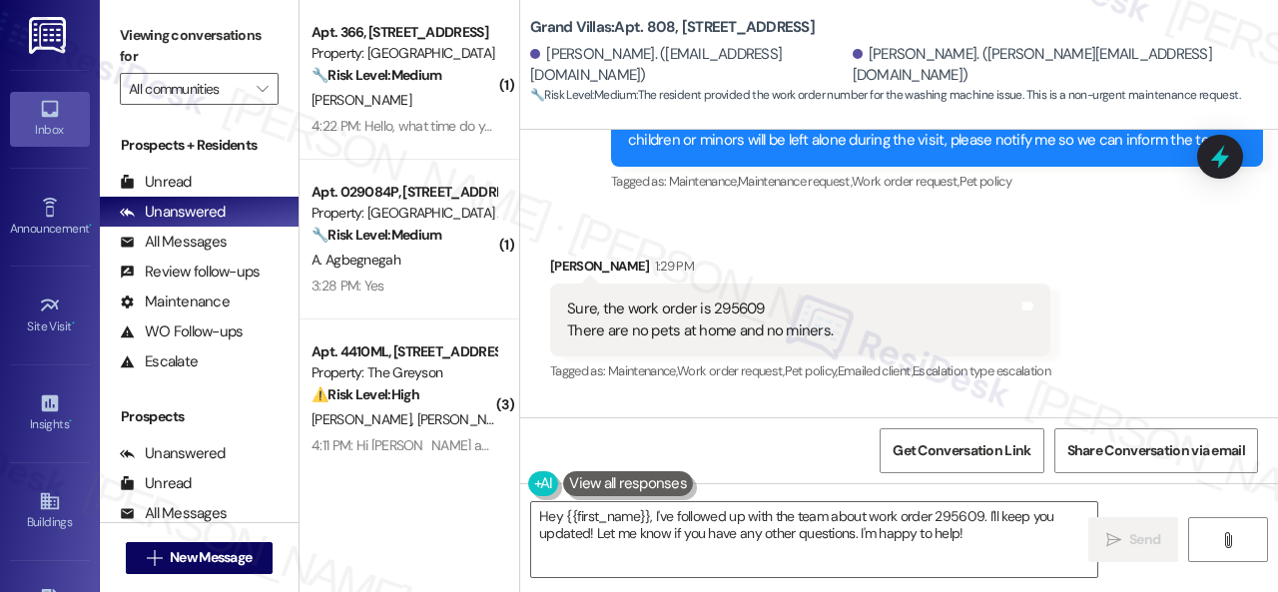
scroll to position [11699, 0]
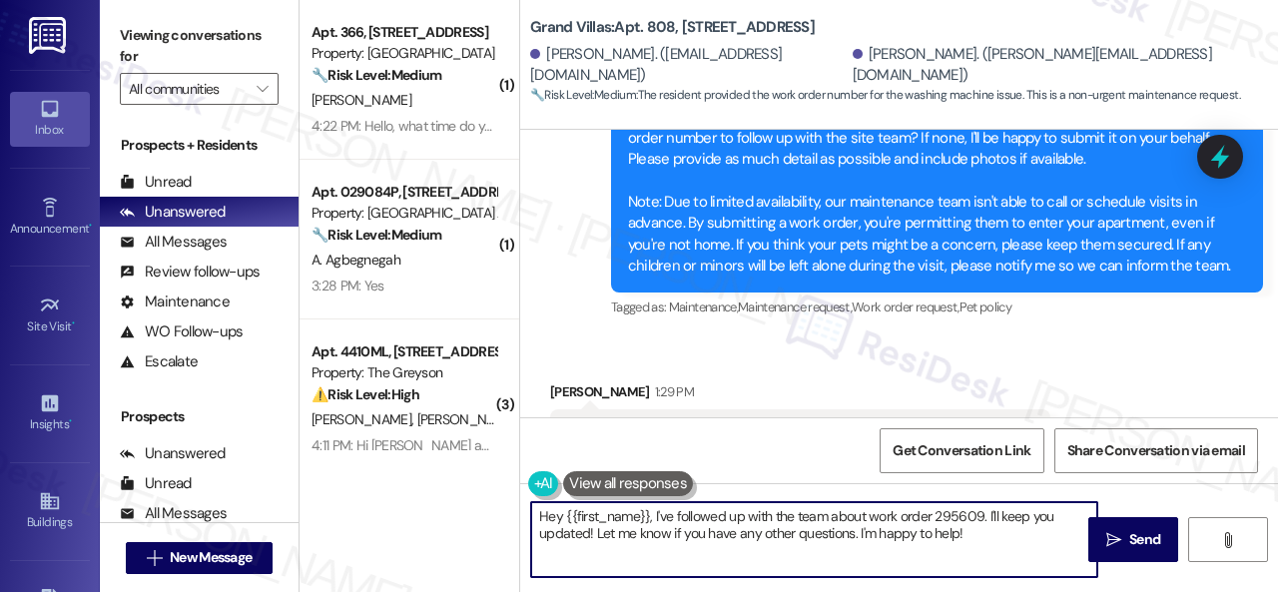
drag, startPoint x: 641, startPoint y: 514, endPoint x: 1005, endPoint y: 540, distance: 365.3
click at [993, 536] on textarea "Hey {{first_name}}, I've followed up with the team about work order 295609. I'l…" at bounding box center [814, 539] width 566 height 75
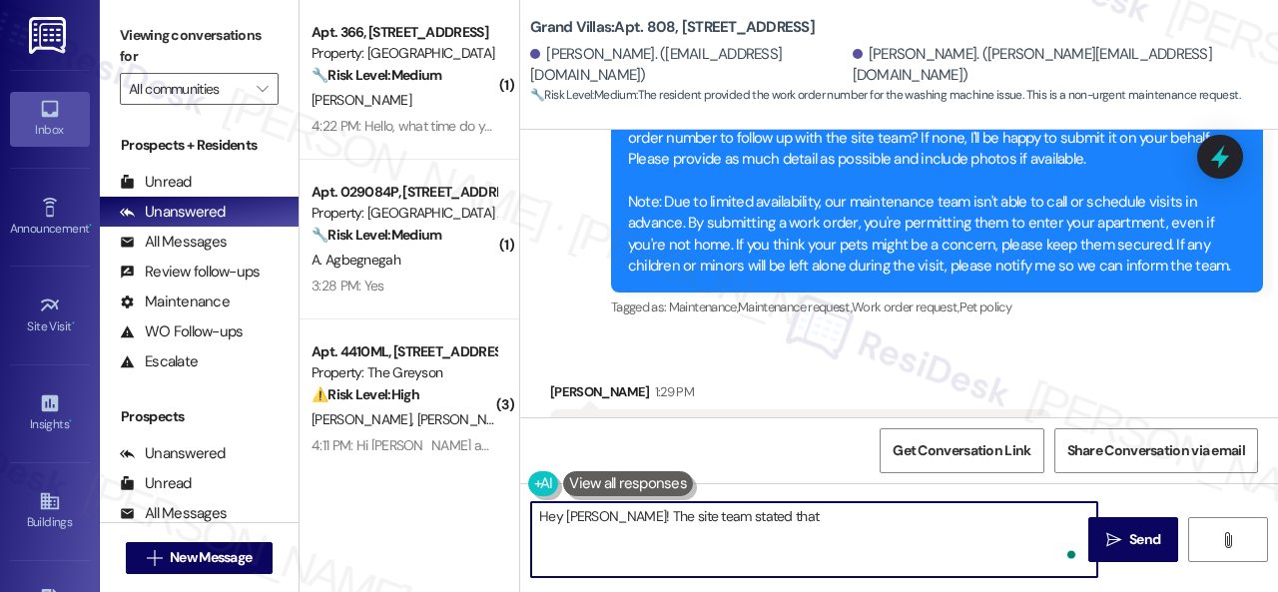
paste textarea "have his work order and maintenance will complete work orders in the order that…"
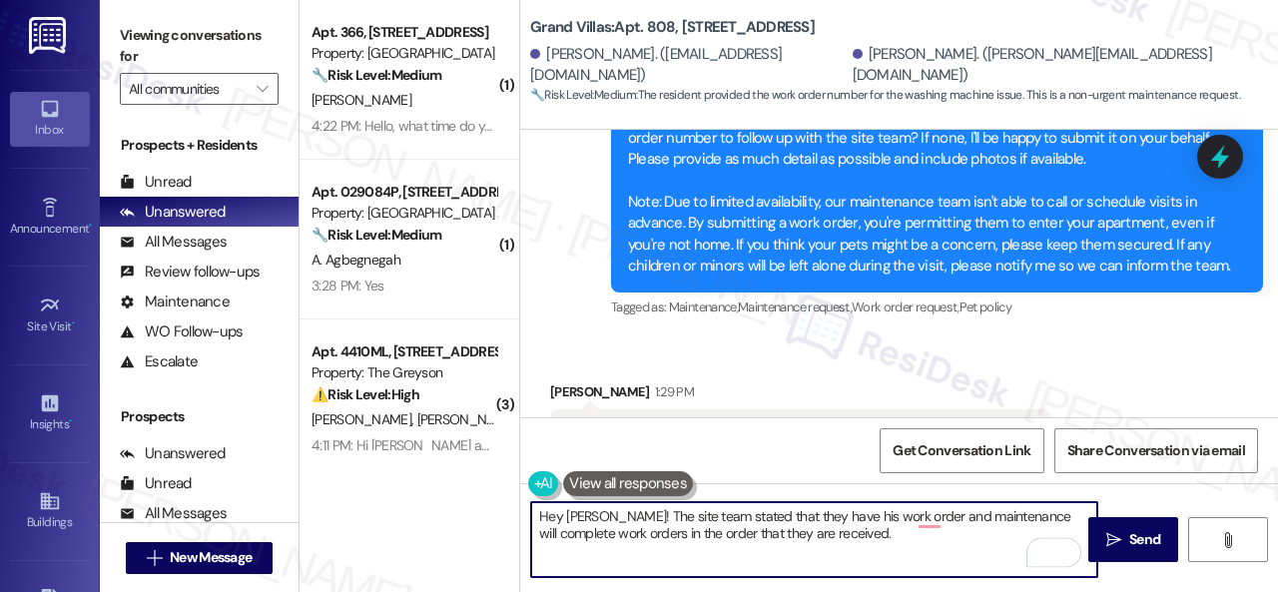
click at [840, 508] on textarea "Hey Varuzhan! The site team stated that they have his work order and maintenanc…" at bounding box center [814, 539] width 566 height 75
click at [896, 536] on textarea "Hey Varuzhan! The site team stated that they have your work order, and maintena…" at bounding box center [814, 539] width 566 height 75
type textarea "Hey Varuzhan! The site team stated that they have your work order, and maintena…"
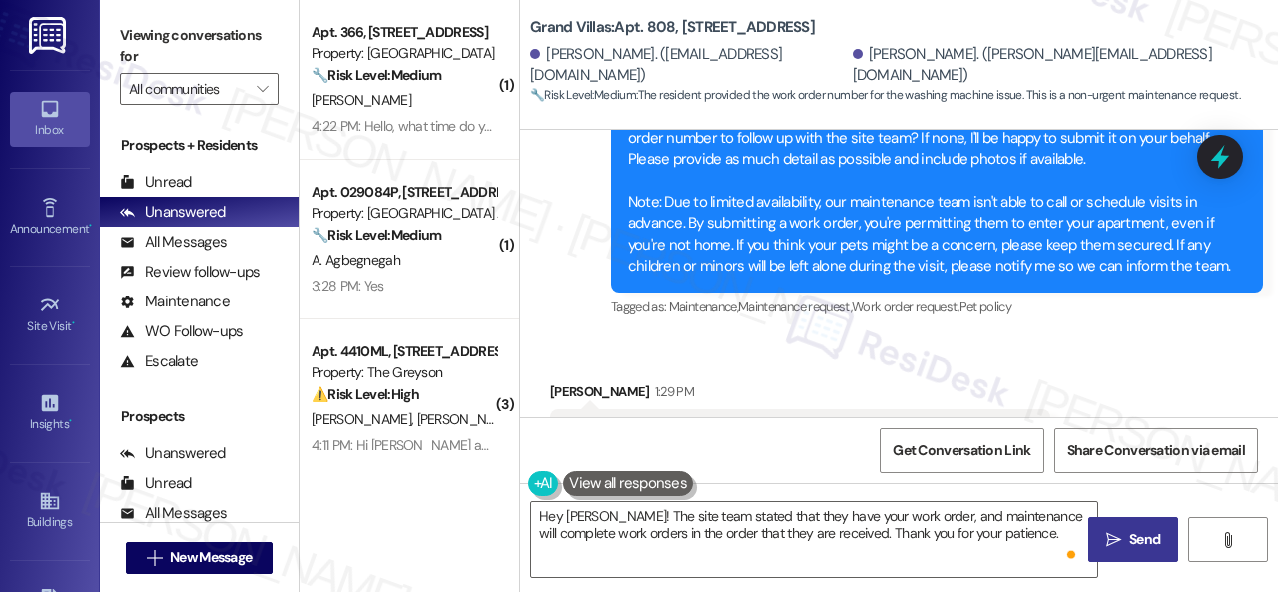
click at [1129, 540] on span "Send" at bounding box center [1144, 539] width 31 height 21
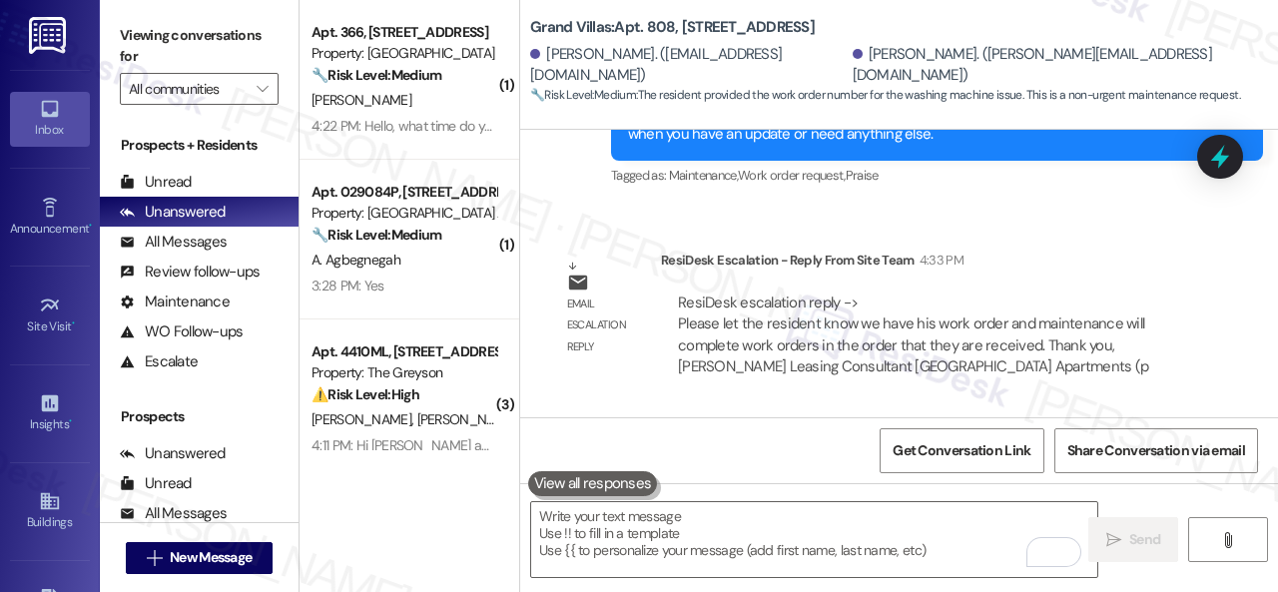
scroll to position [12459, 0]
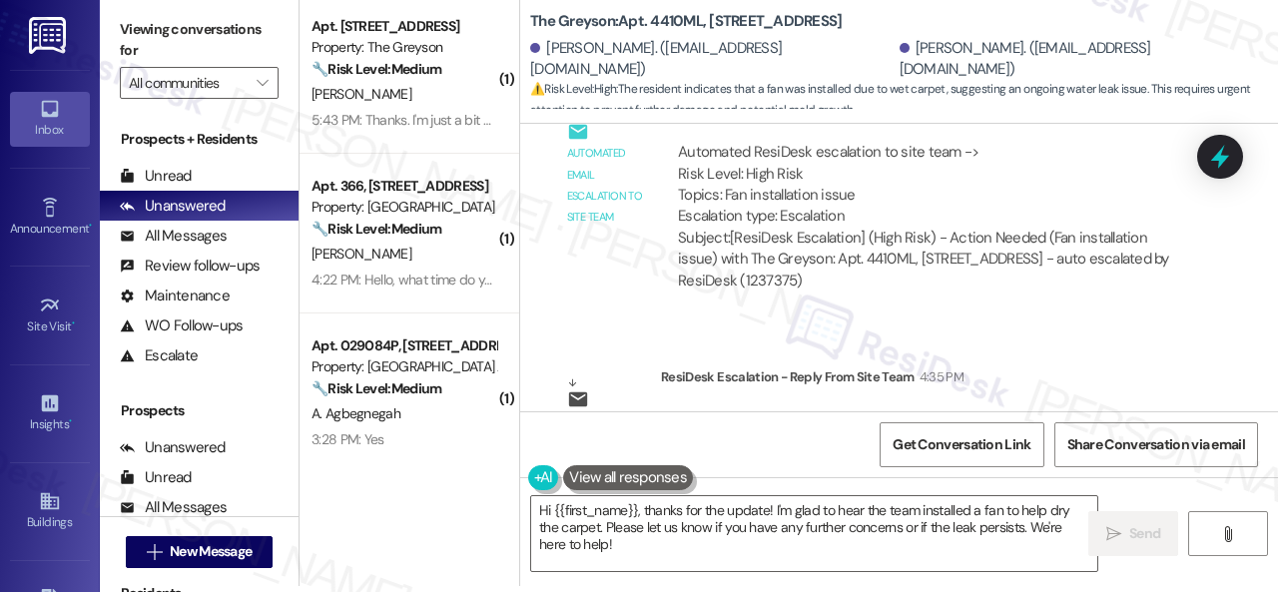
scroll to position [21682, 0]
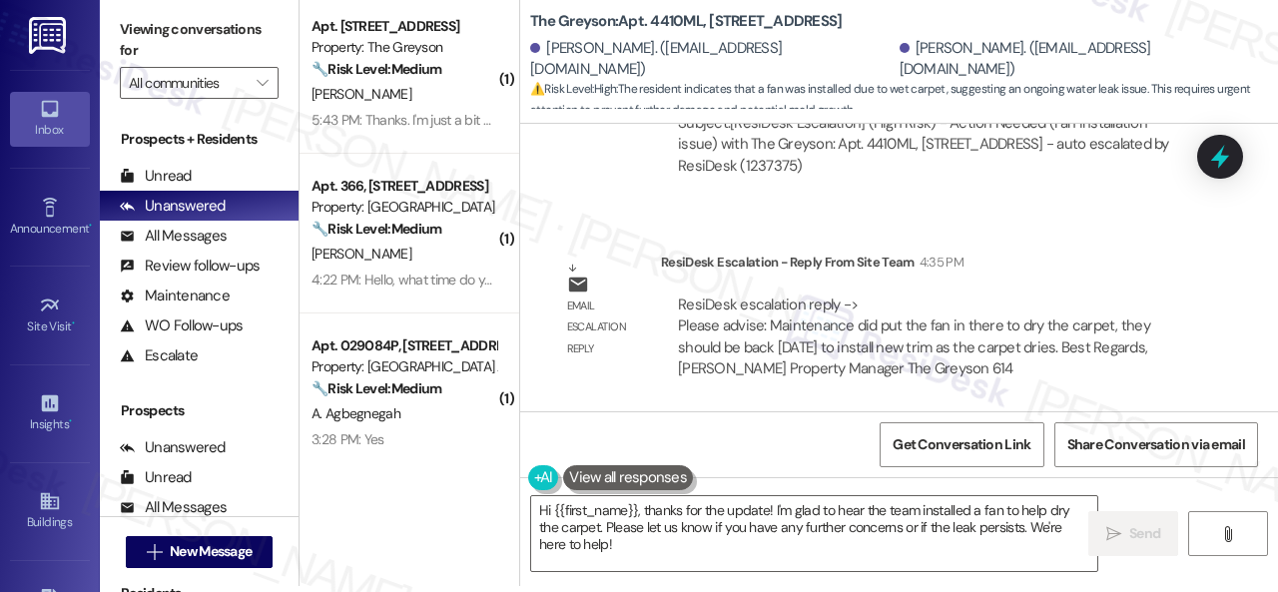
click at [510, 484] on div "( 1 ) Apt. [STREET_ADDRESS] Property: The Greyson 🔧 Risk Level: Medium The resi…" at bounding box center [788, 290] width 978 height 592
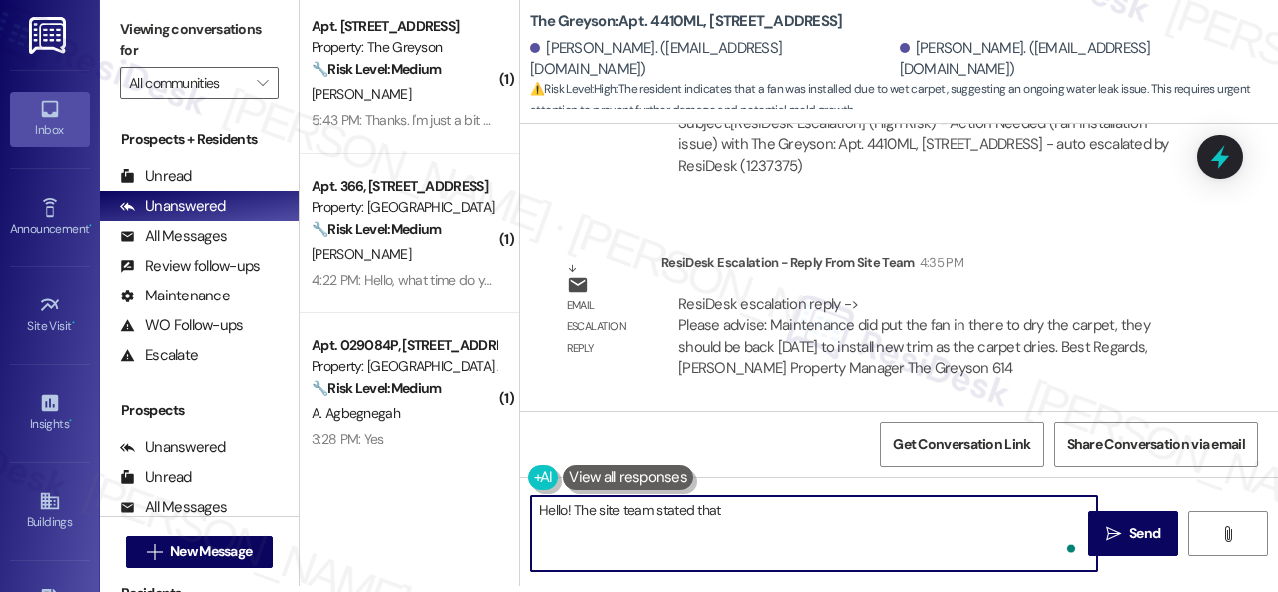
paste textarea "put the fan in there to dry the carpet, they should be back [DATE] to install n…"
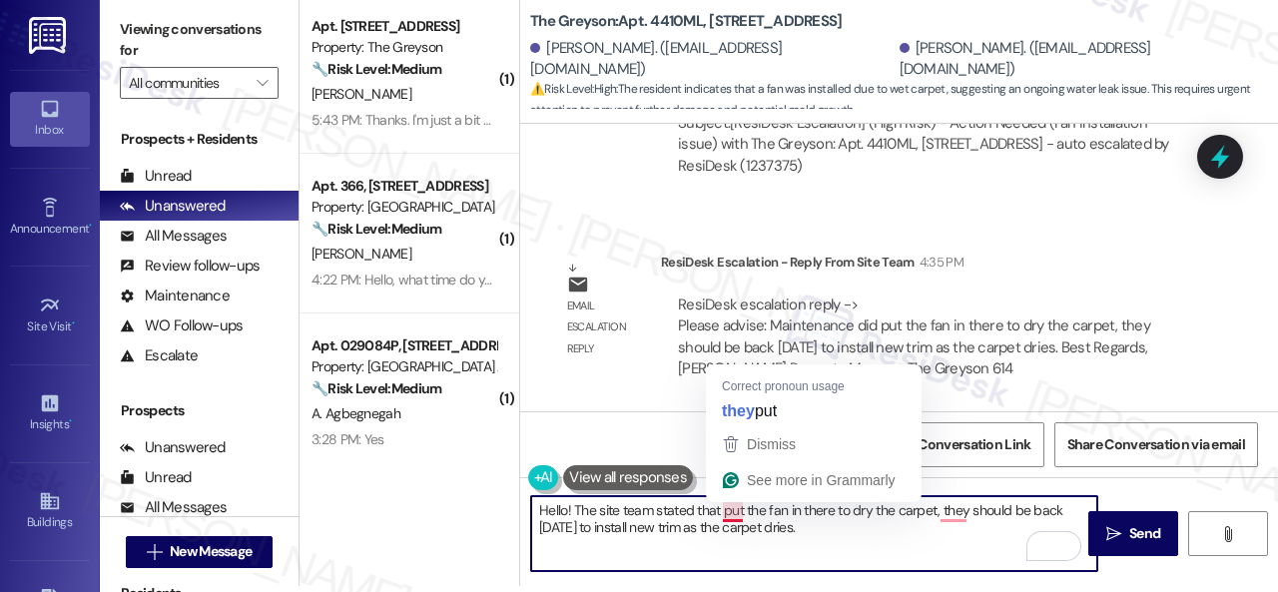
click at [721, 518] on textarea "Hello! The site team stated that put the fan in there to dry the carpet, they s…" at bounding box center [814, 533] width 566 height 75
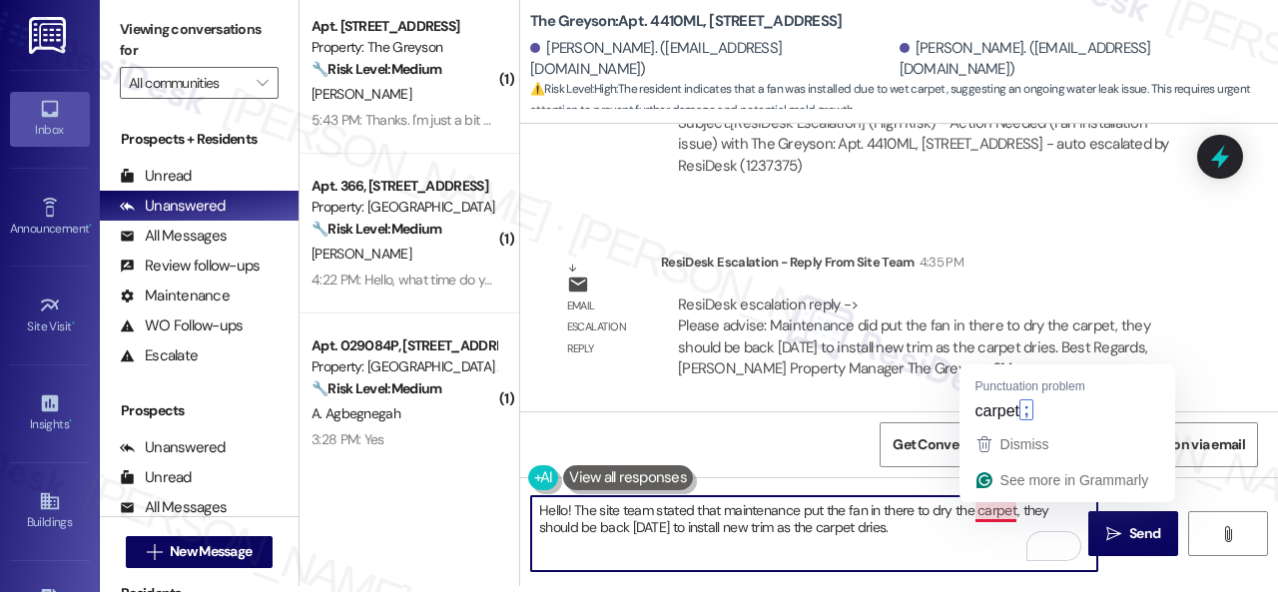
click at [1013, 509] on textarea "Hello! The site team stated that maintenance put the fan in there to dry the ca…" at bounding box center [814, 533] width 566 height 75
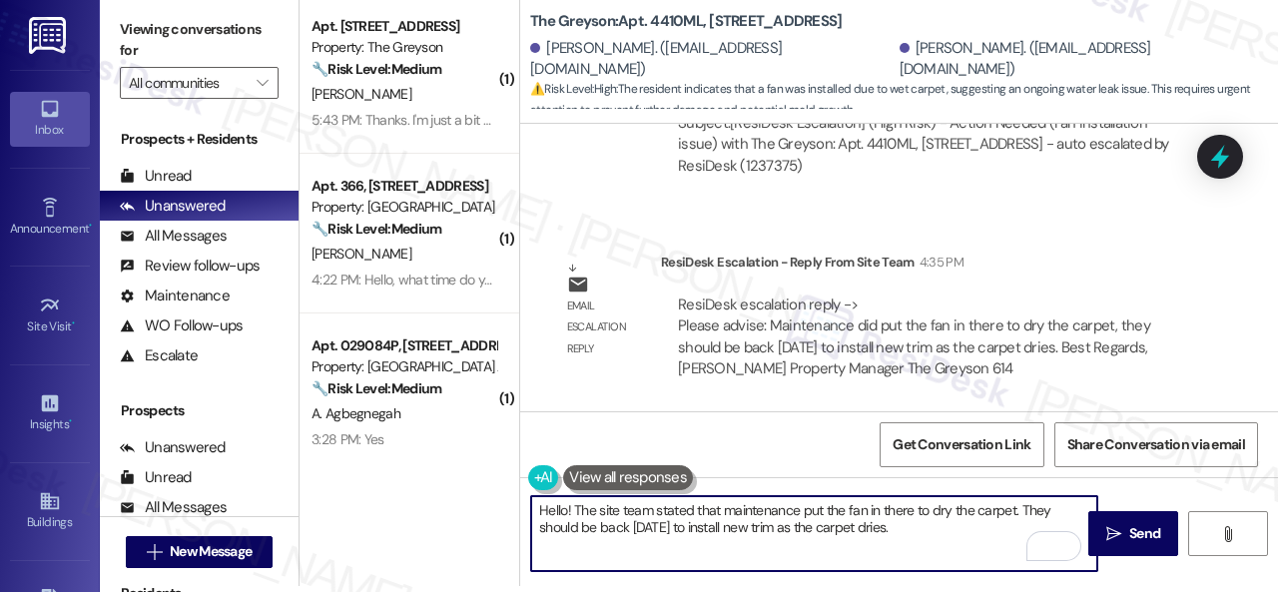
click at [922, 523] on textarea "Hello! The site team stated that maintenance put the fan in there to dry the ca…" at bounding box center [814, 533] width 566 height 75
type textarea "Hello! The site team stated that maintenance put the fan in there to dry the ca…"
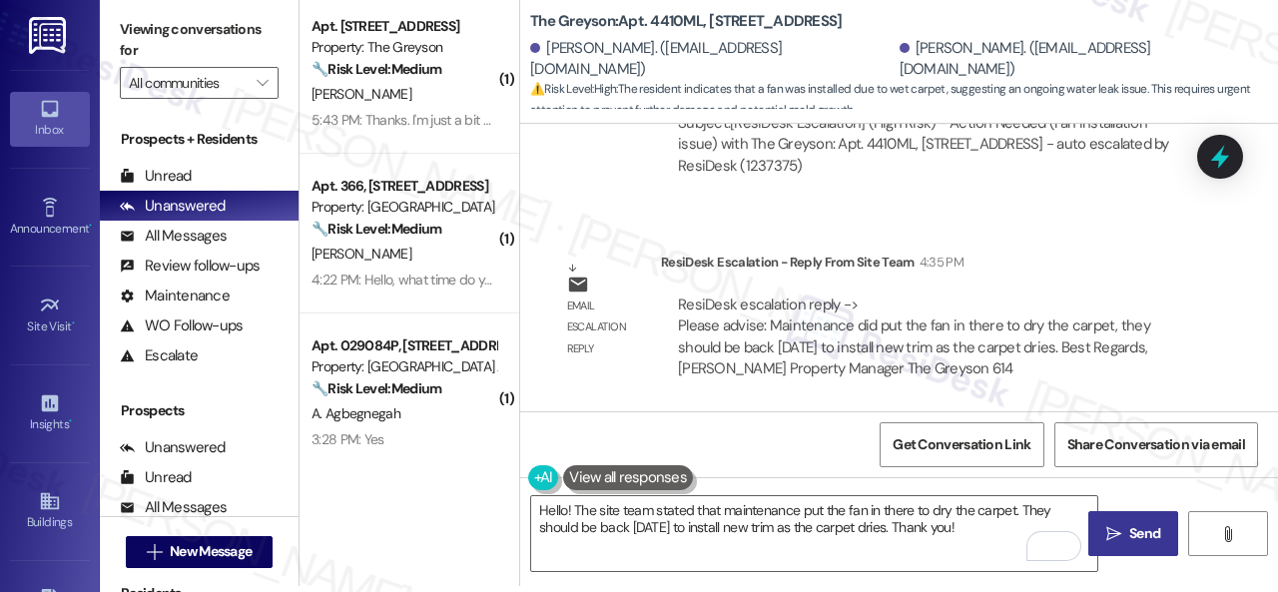
click at [1136, 516] on button " Send" at bounding box center [1133, 533] width 90 height 45
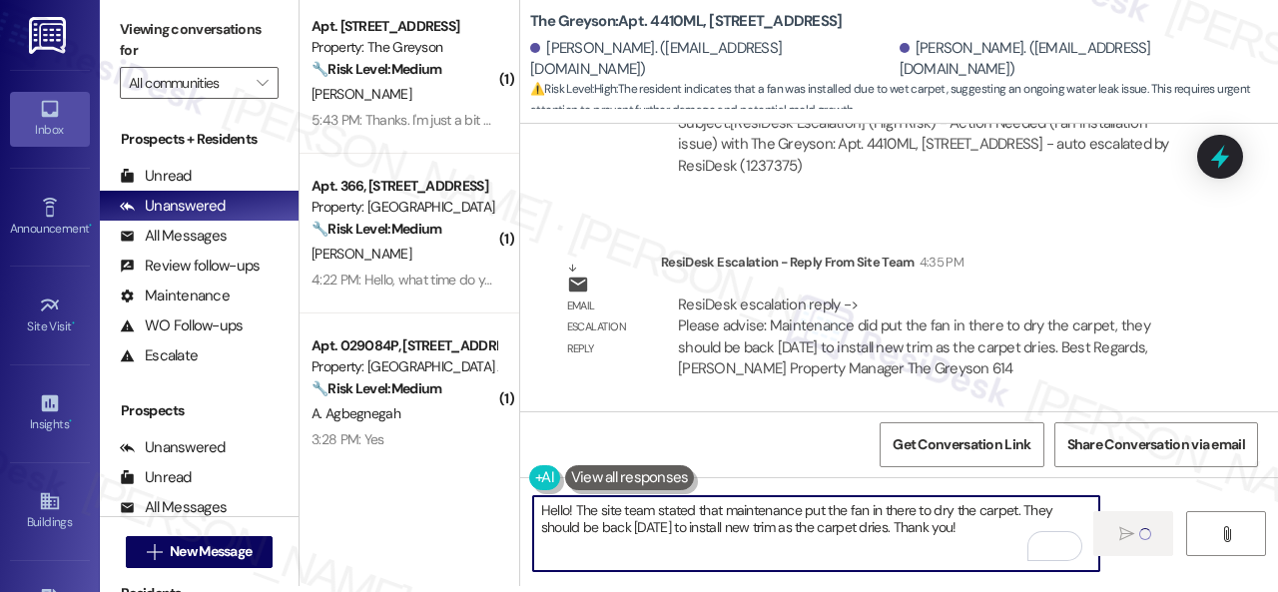
drag, startPoint x: 985, startPoint y: 530, endPoint x: 501, endPoint y: 469, distance: 488.0
click at [501, 469] on div "( 1 ) Apt. 4230RL, 4460 Mountain Laurel Road Property: The Greyson 🔧 Risk Level…" at bounding box center [788, 290] width 978 height 592
click at [993, 536] on textarea "Hello! The site team stated that maintenance put the fan in there to dry the ca…" at bounding box center [816, 533] width 566 height 75
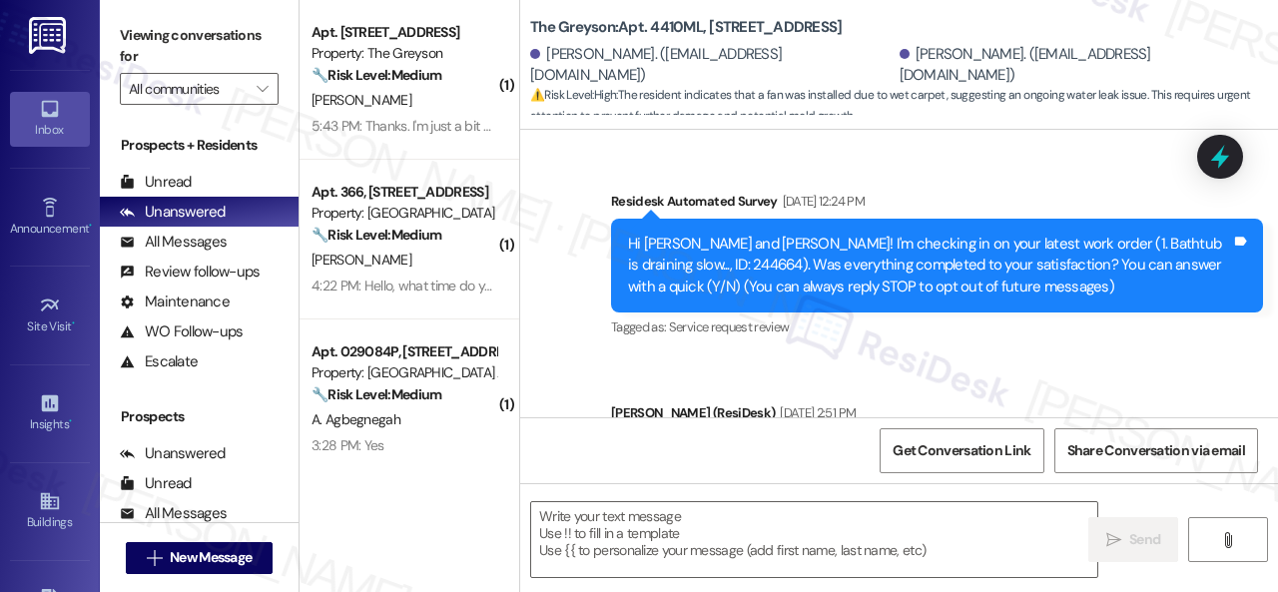
type textarea "Fetching suggested responses. Please feel free to read through the conversation…"
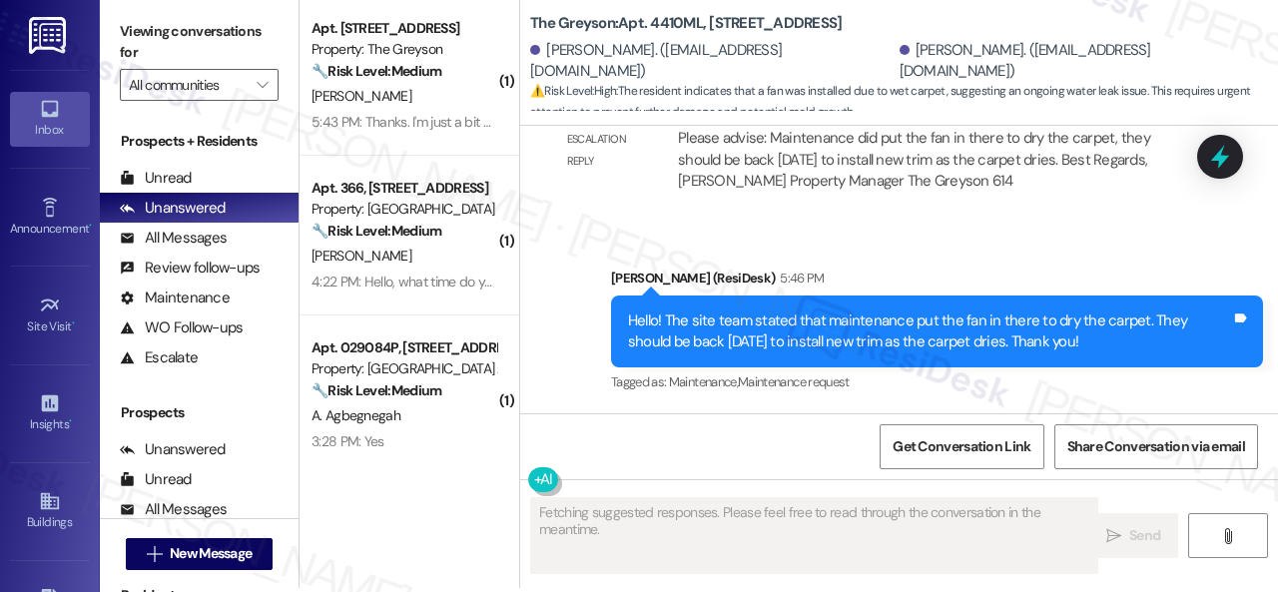
scroll to position [6, 0]
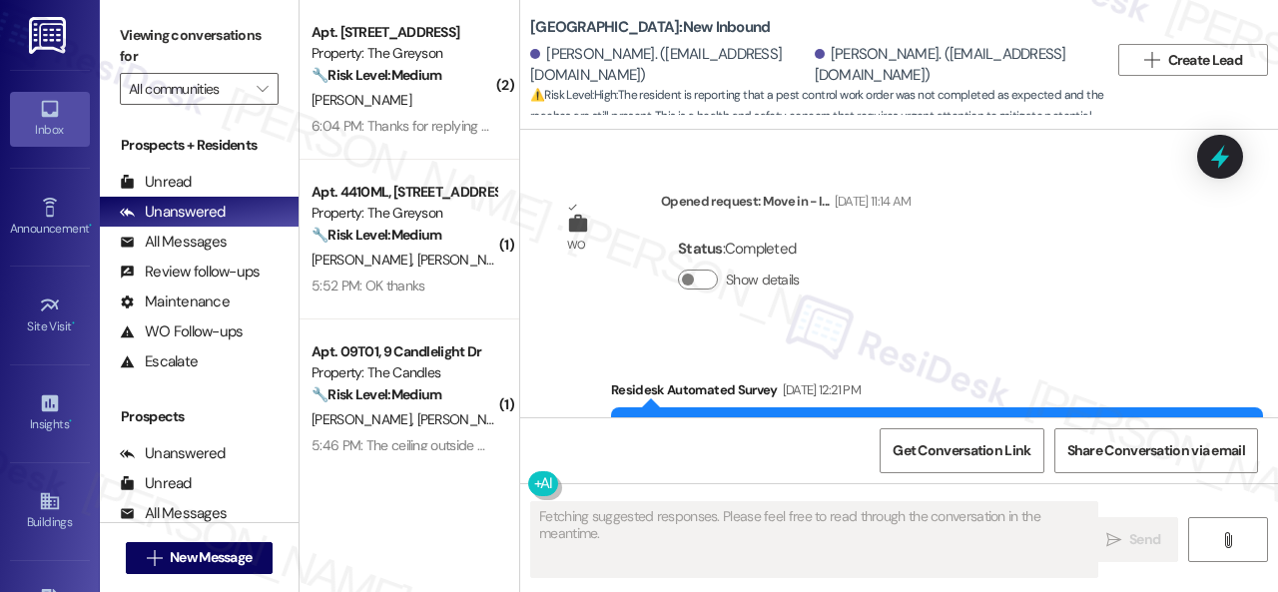
type textarea "Fetching suggested responses. Please feel free to read through the conversation…"
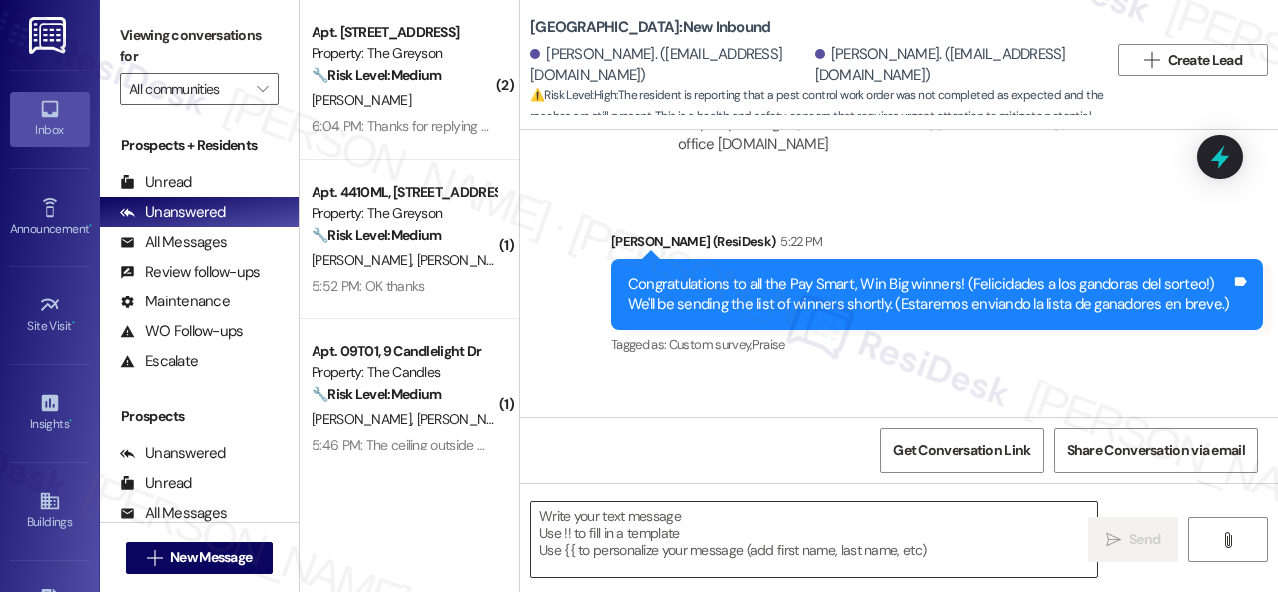
scroll to position [9613, 0]
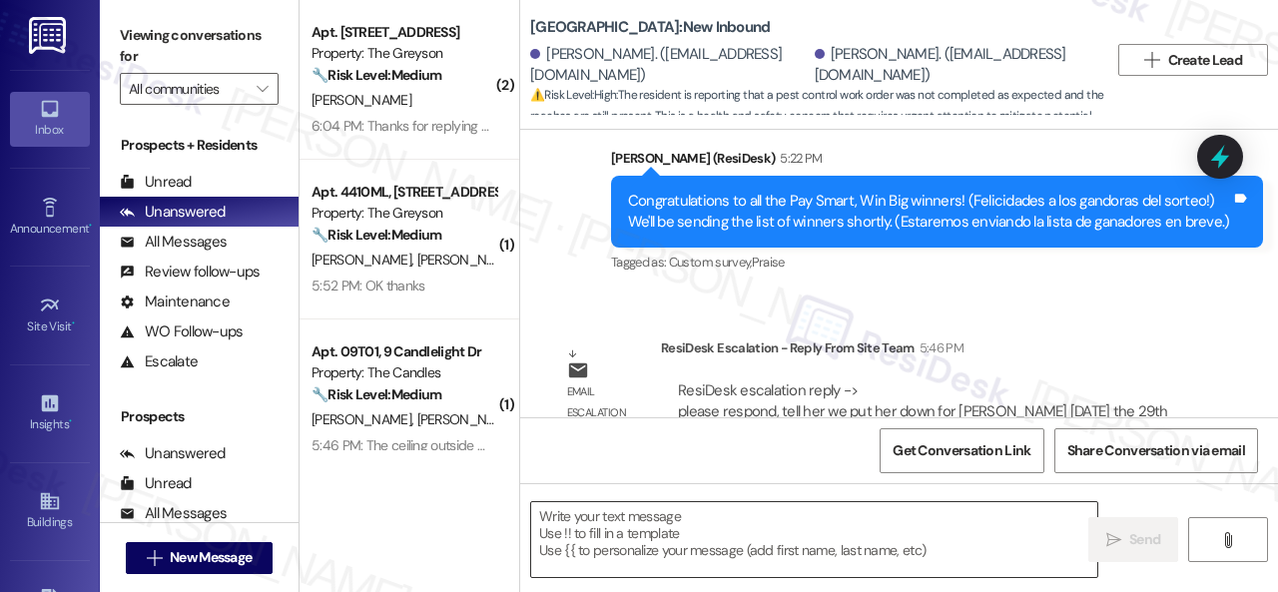
click at [614, 527] on textarea at bounding box center [814, 539] width 566 height 75
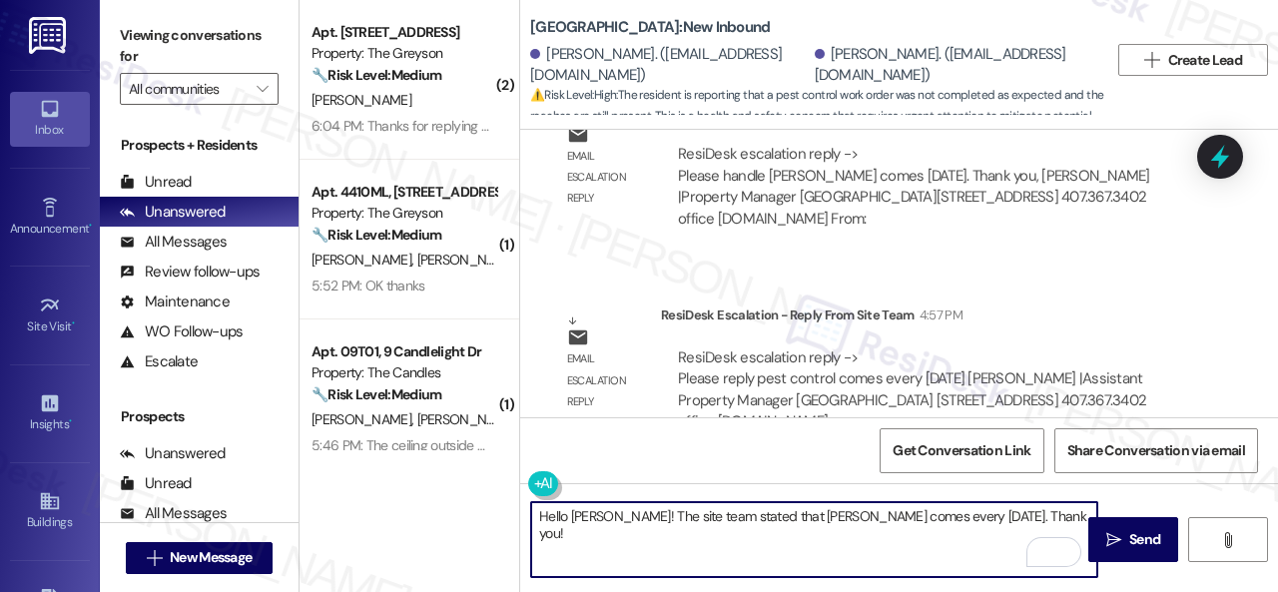
scroll to position [9214, 0]
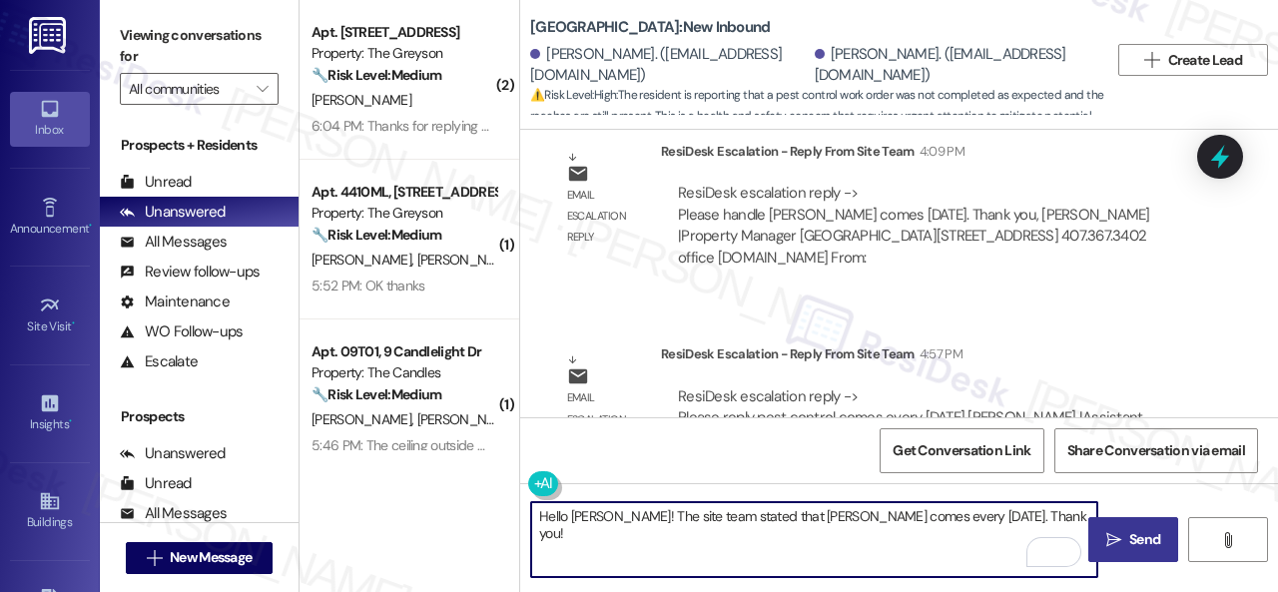
type textarea "Hello [PERSON_NAME]! The site team stated that [PERSON_NAME] comes every [DATE]…"
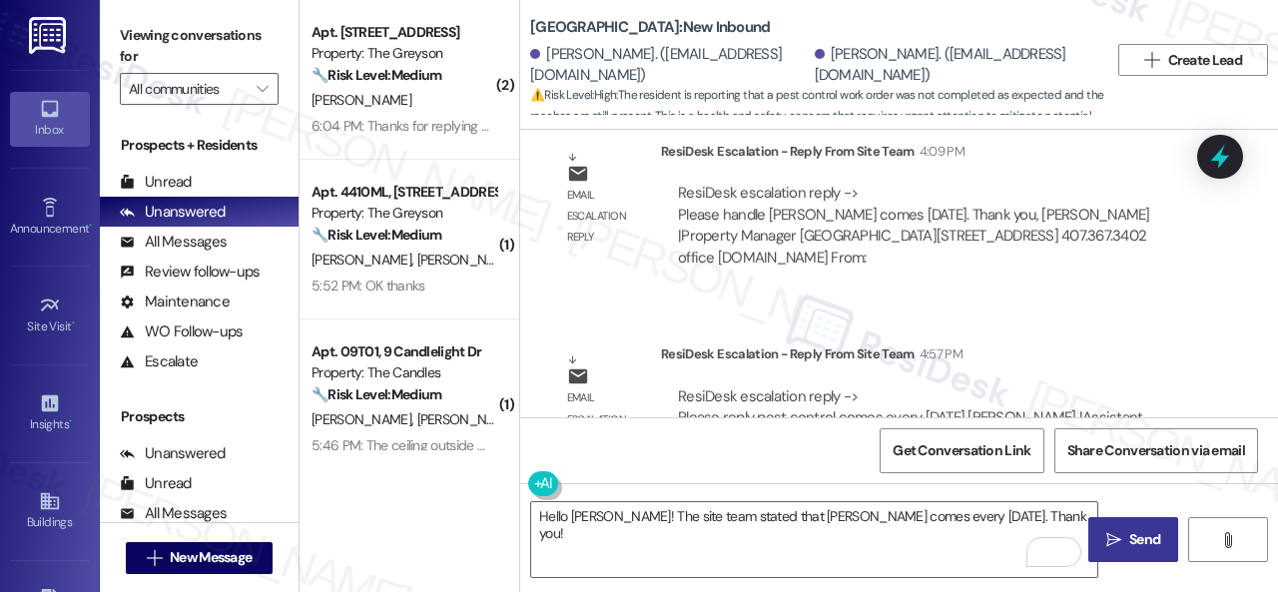
click at [1129, 536] on span "Send" at bounding box center [1144, 539] width 31 height 21
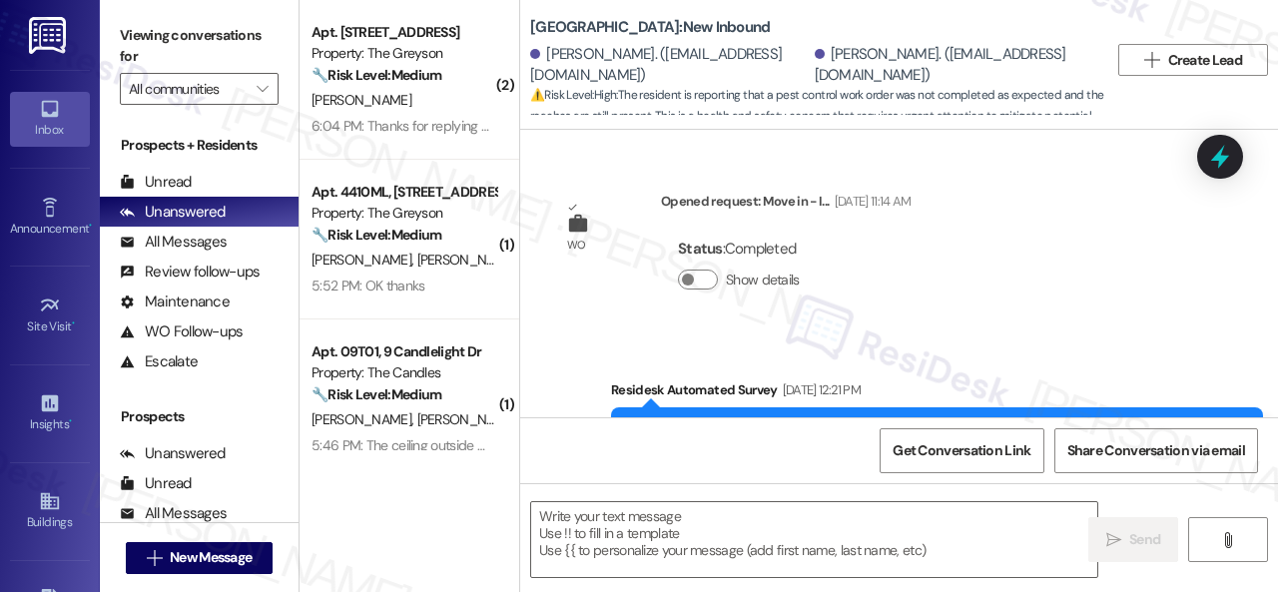
type textarea "Fetching suggested responses. Please feel free to read through the conversation…"
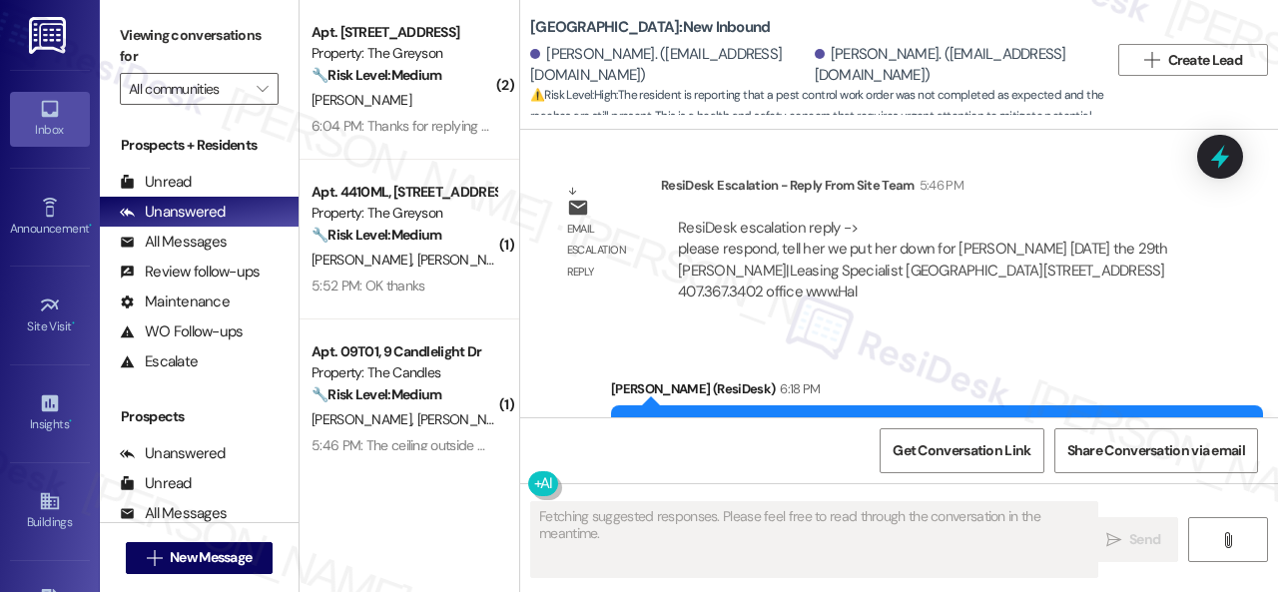
scroll to position [9851, 0]
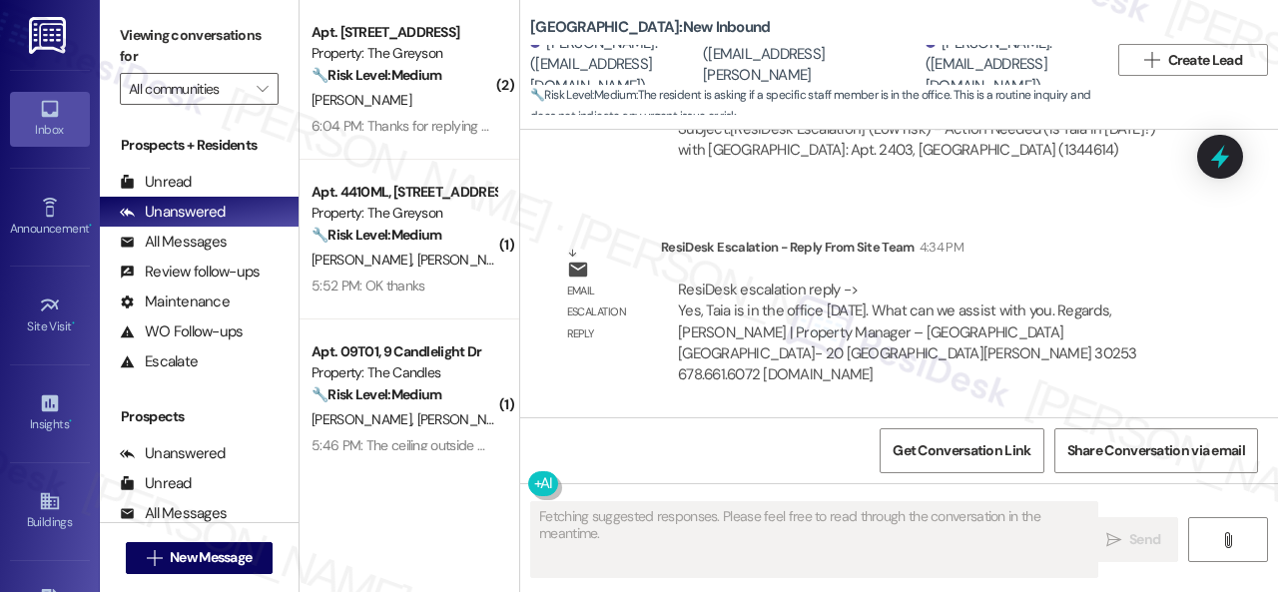
scroll to position [18458, 0]
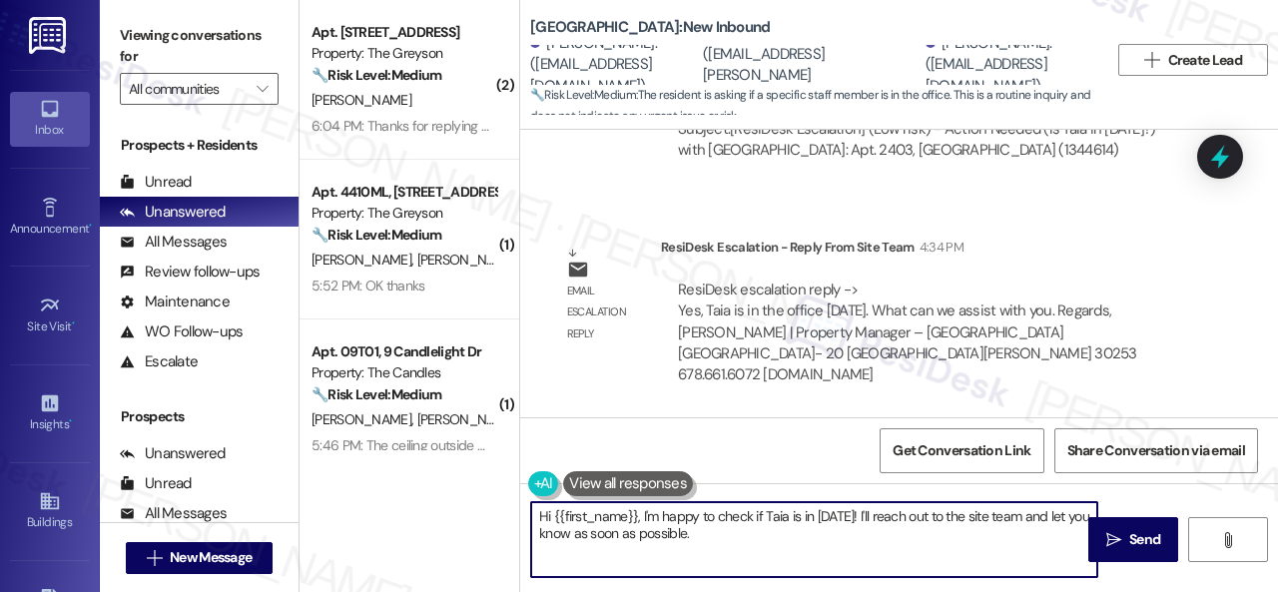
drag, startPoint x: 643, startPoint y: 518, endPoint x: 693, endPoint y: 538, distance: 53.8
click at [723, 545] on textarea "Hi {{first_name}}, I'm happy to check if Taia is in today! I'll reach out to th…" at bounding box center [814, 539] width 566 height 75
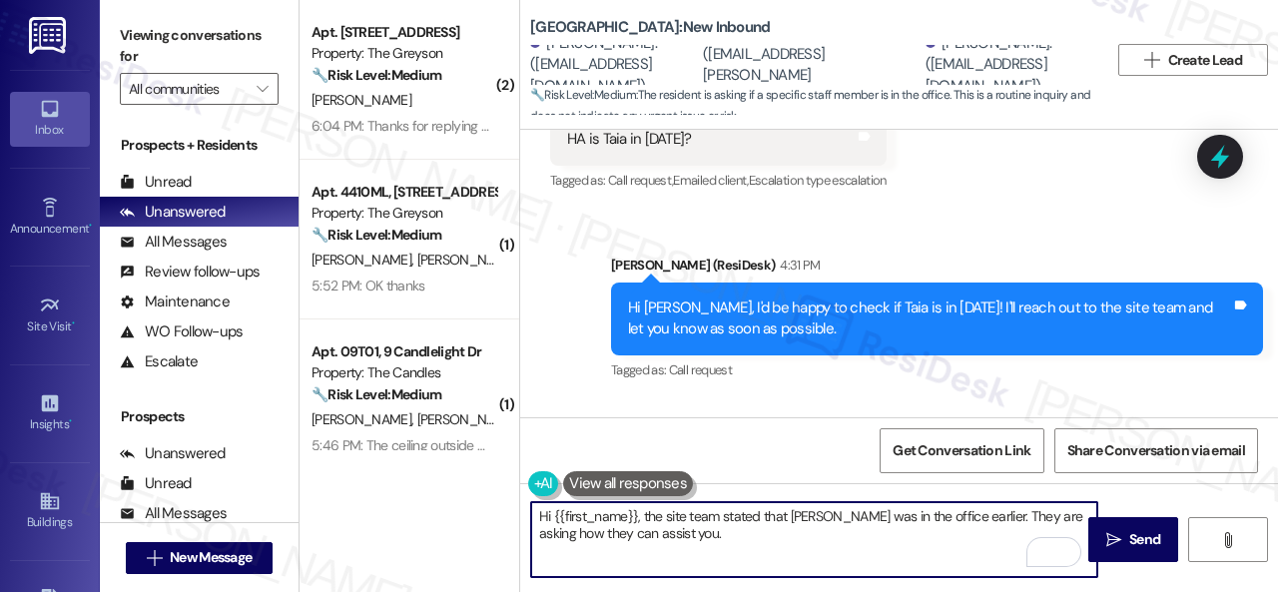
scroll to position [17959, 0]
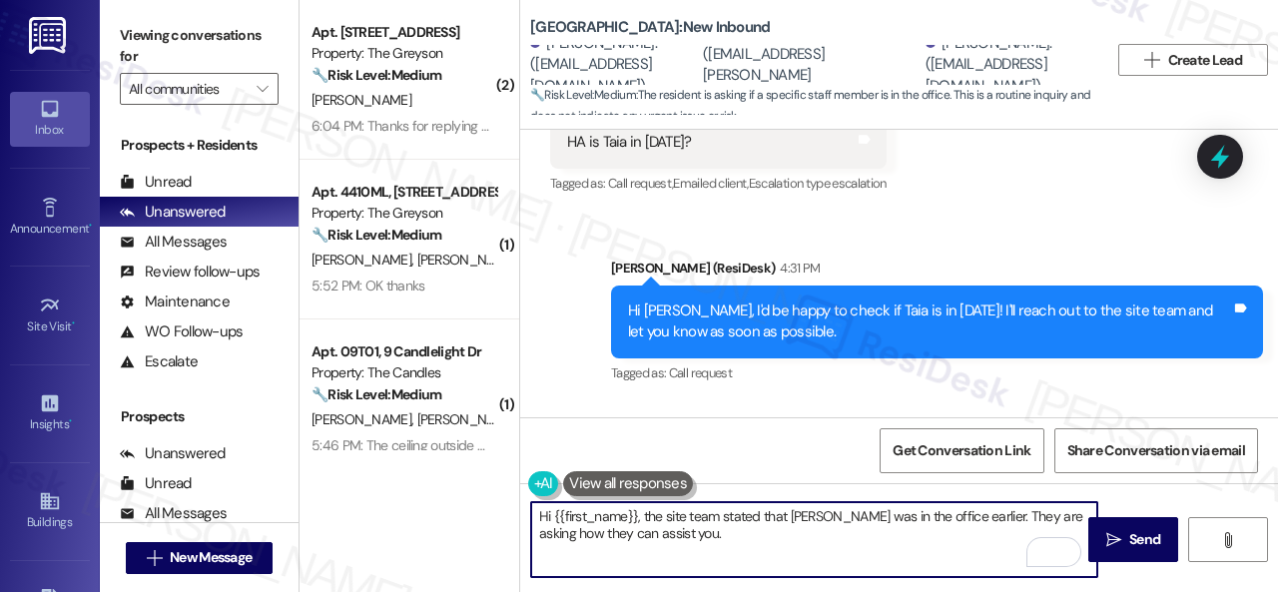
drag, startPoint x: 554, startPoint y: 512, endPoint x: 636, endPoint y: 516, distance: 82.0
click at [636, 516] on textarea "Hi {{first_name}}, the site team stated that Taia was in the office earlier. Th…" at bounding box center [814, 539] width 566 height 75
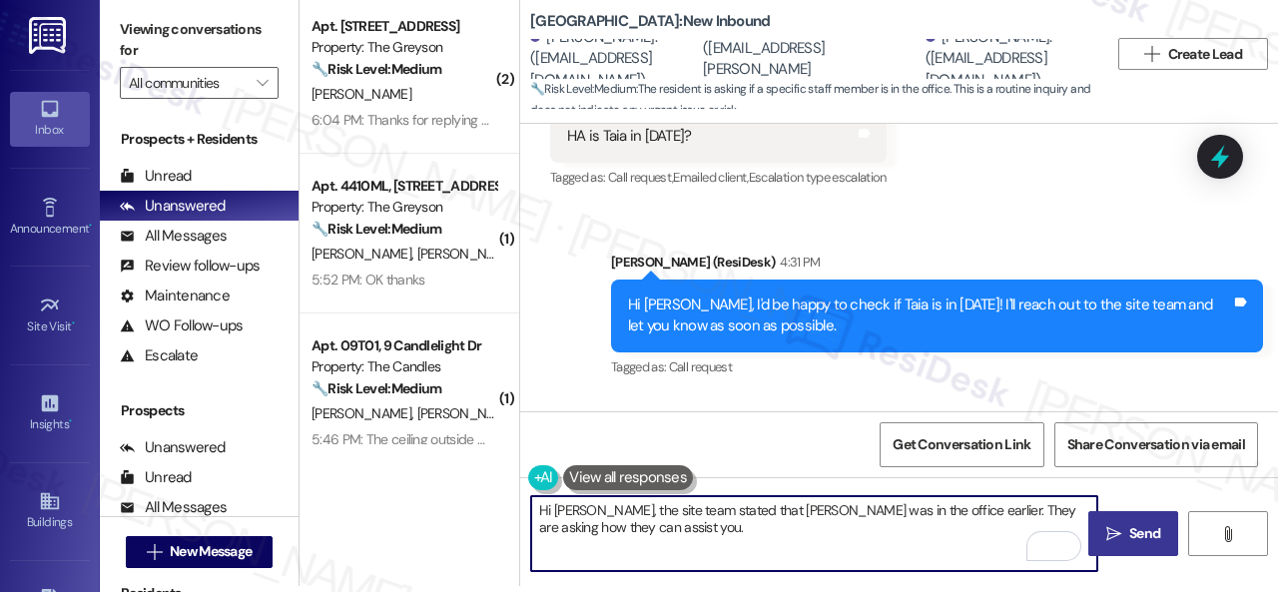
type textarea "Hi [PERSON_NAME], the site team stated that [PERSON_NAME] was in the office ear…"
click at [1129, 537] on span "Send" at bounding box center [1144, 533] width 31 height 21
drag, startPoint x: 640, startPoint y: 532, endPoint x: 501, endPoint y: 496, distance: 143.3
click at [501, 496] on div "( 2 ) Apt. 4230RL, 4460 Mountain Laurel Road Property: The Greyson 🔧 Risk Level…" at bounding box center [788, 290] width 978 height 592
click at [567, 335] on div "Sent via SMS Sarah (ResiDesk) 4:31 PM Hi Chereise, I'd be happy to check if Tai…" at bounding box center [899, 302] width 758 height 190
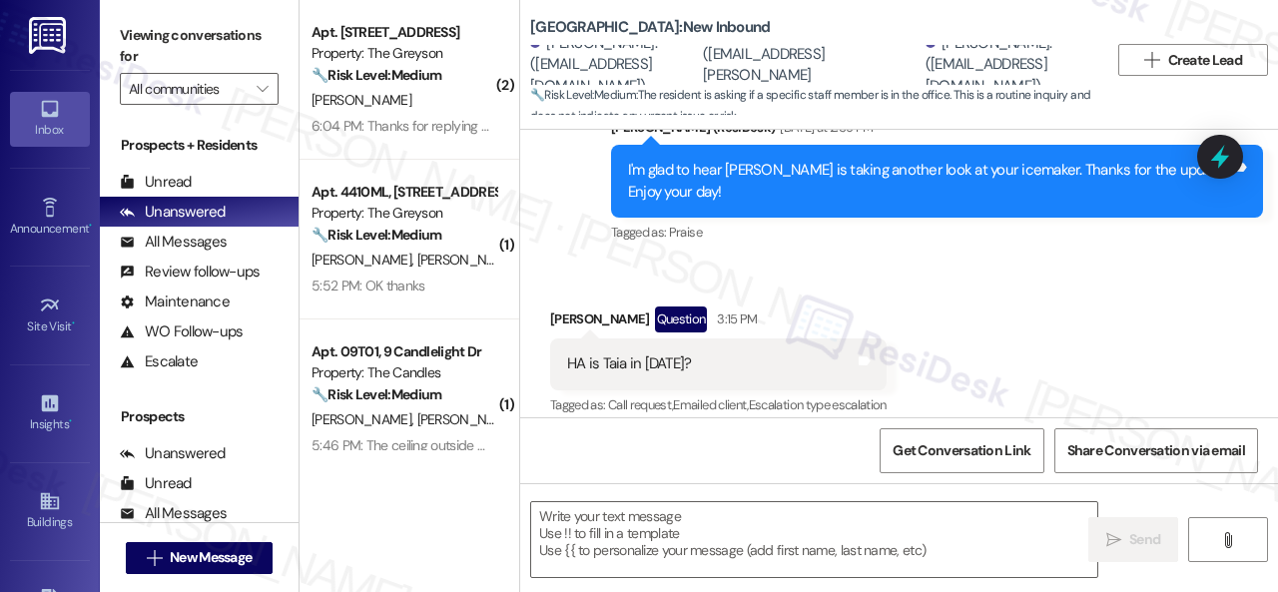
scroll to position [17818, 0]
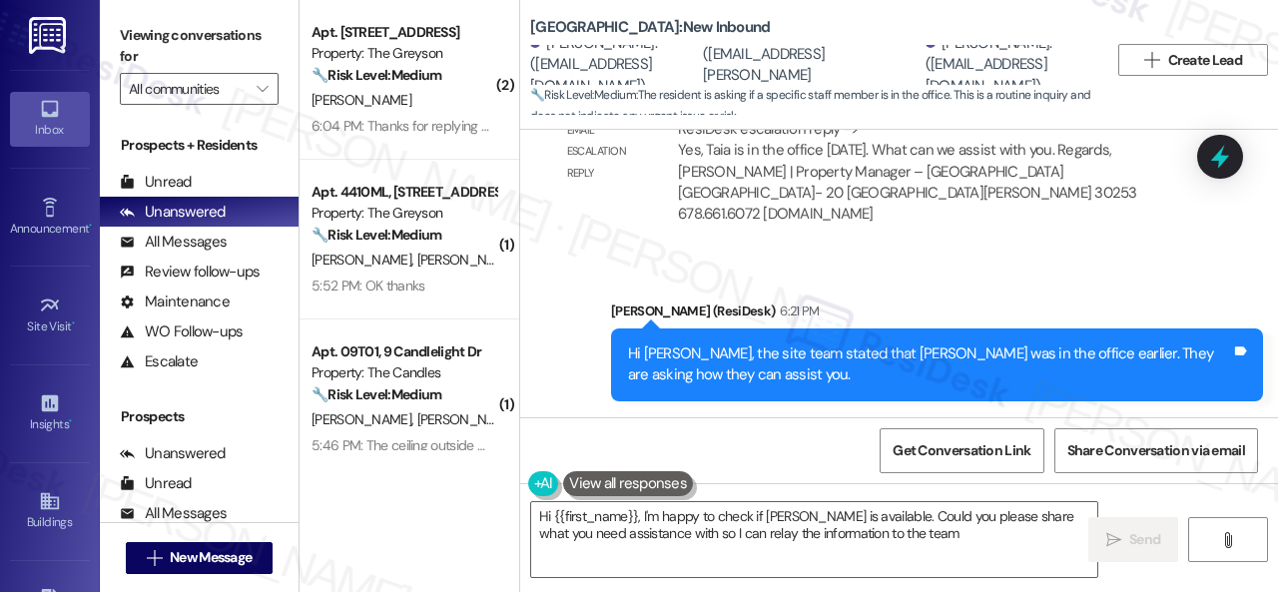
type textarea "Hi {{first_name}}, I'm happy to check if [PERSON_NAME] is available. Could you …"
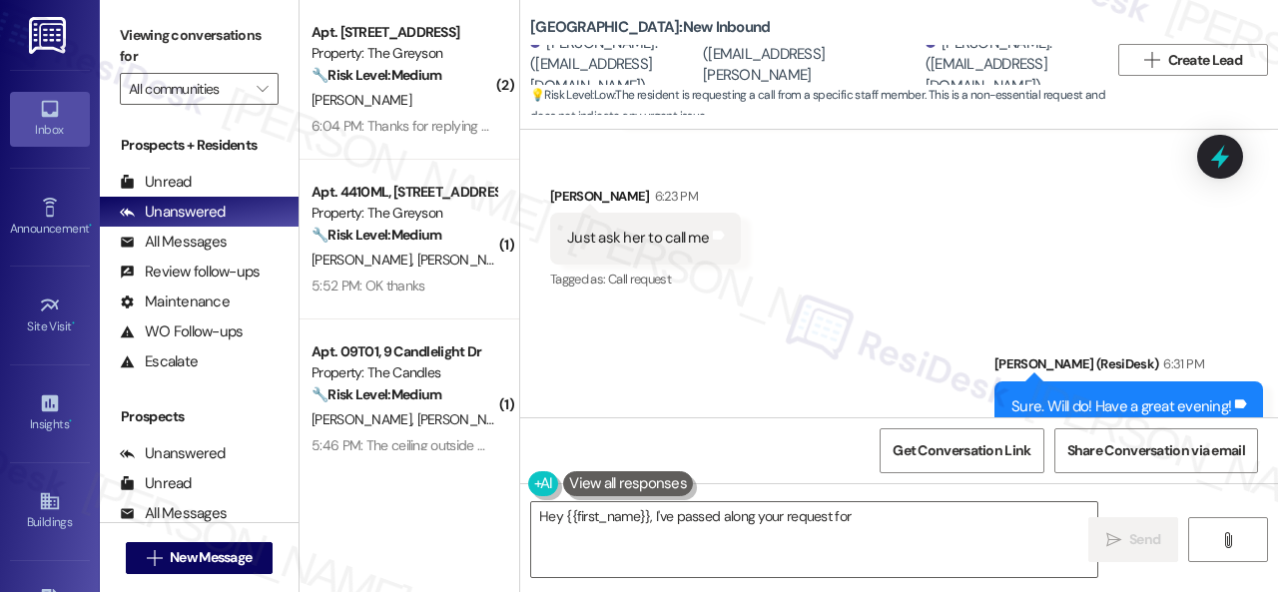
scroll to position [18956, 0]
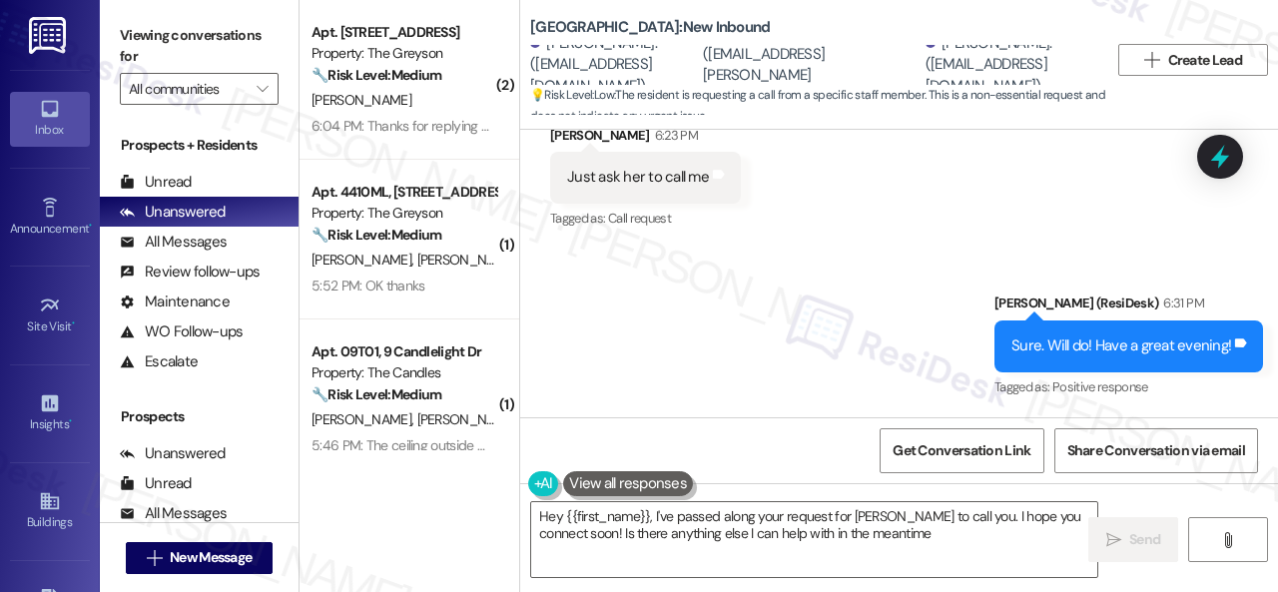
type textarea "Hey {{first_name}}, I've passed along your request for [PERSON_NAME] to call yo…"
